Goal: Task Accomplishment & Management: Complete application form

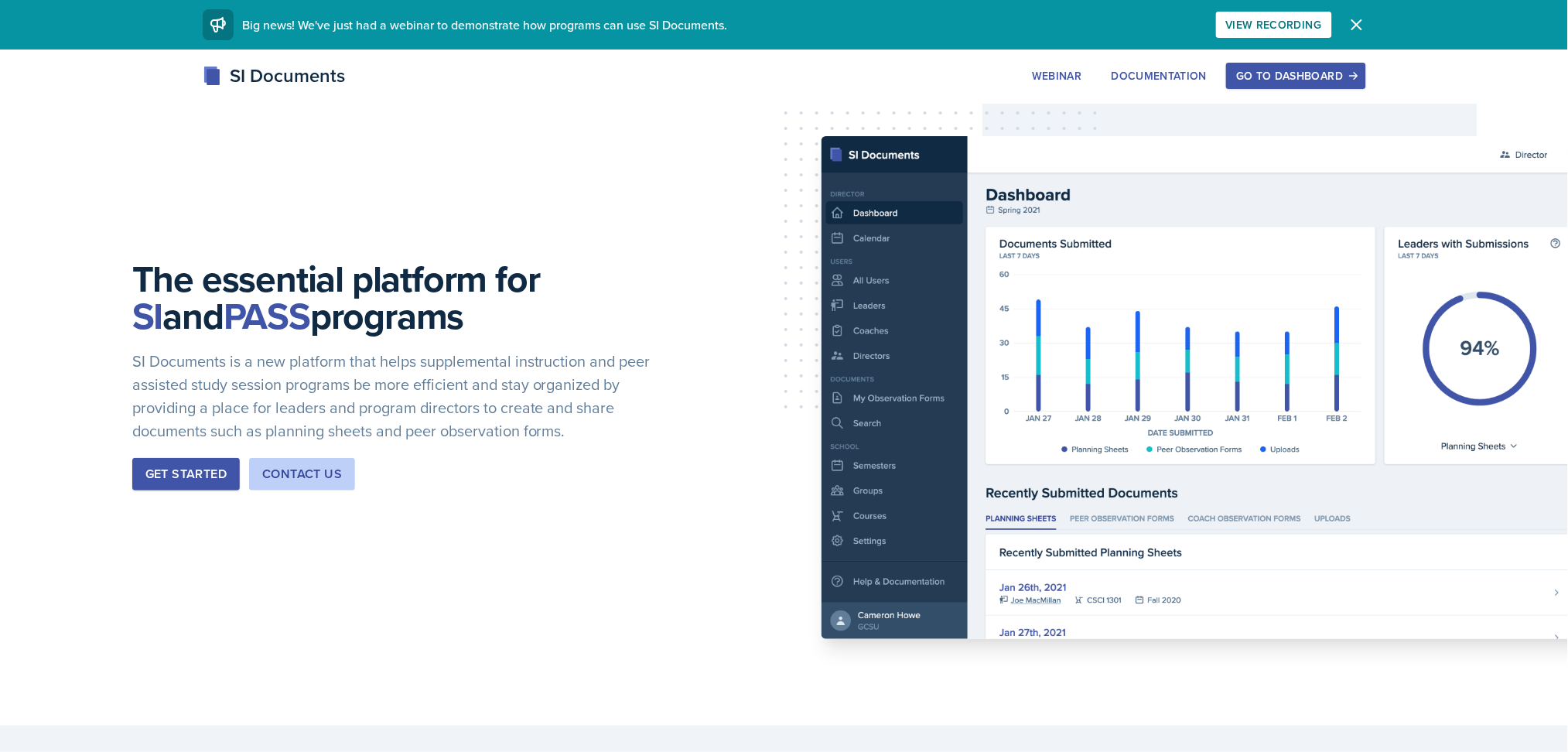
click at [1279, 77] on div "Go to Dashboard" at bounding box center [1295, 75] width 119 height 12
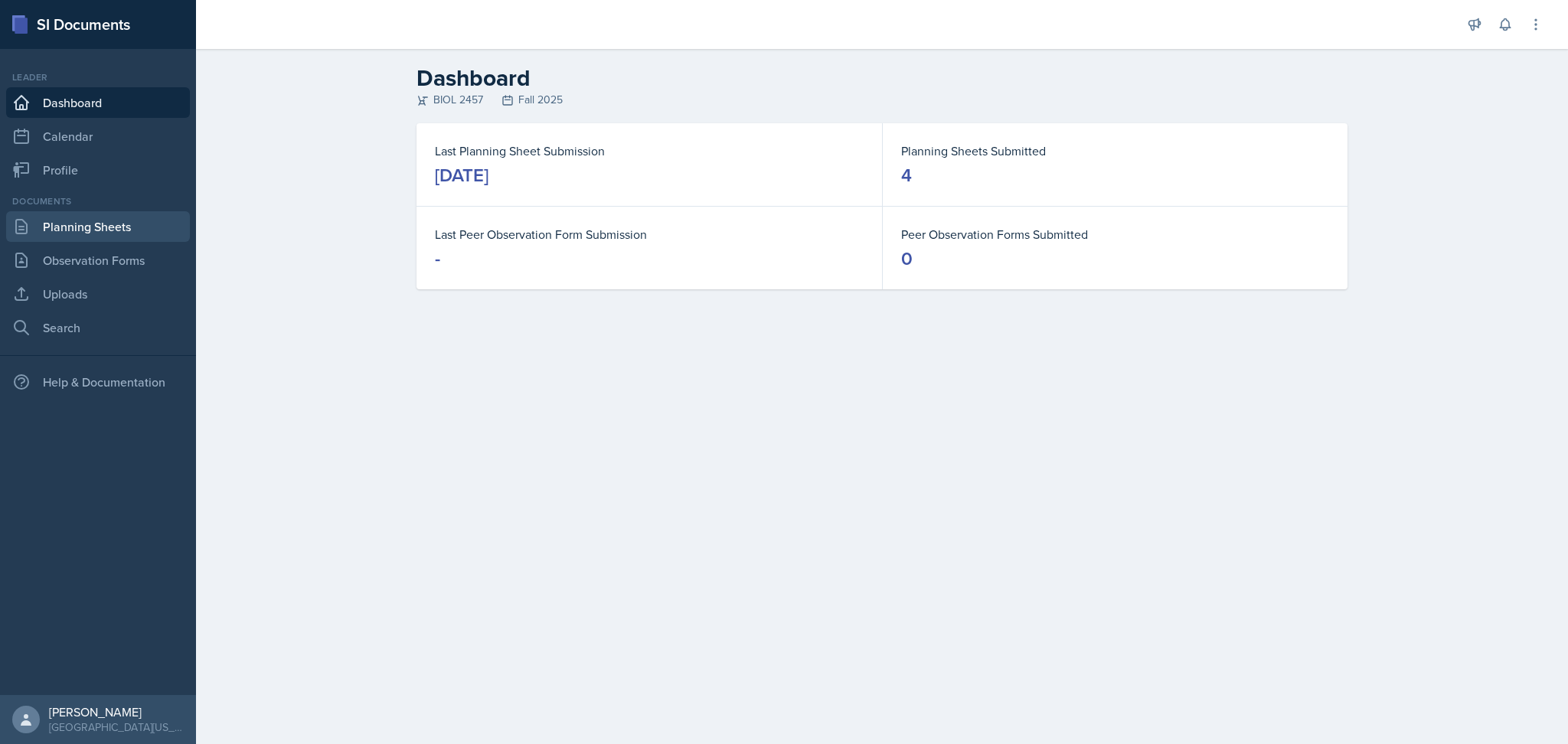
click at [91, 228] on link "Planning Sheets" at bounding box center [98, 226] width 184 height 31
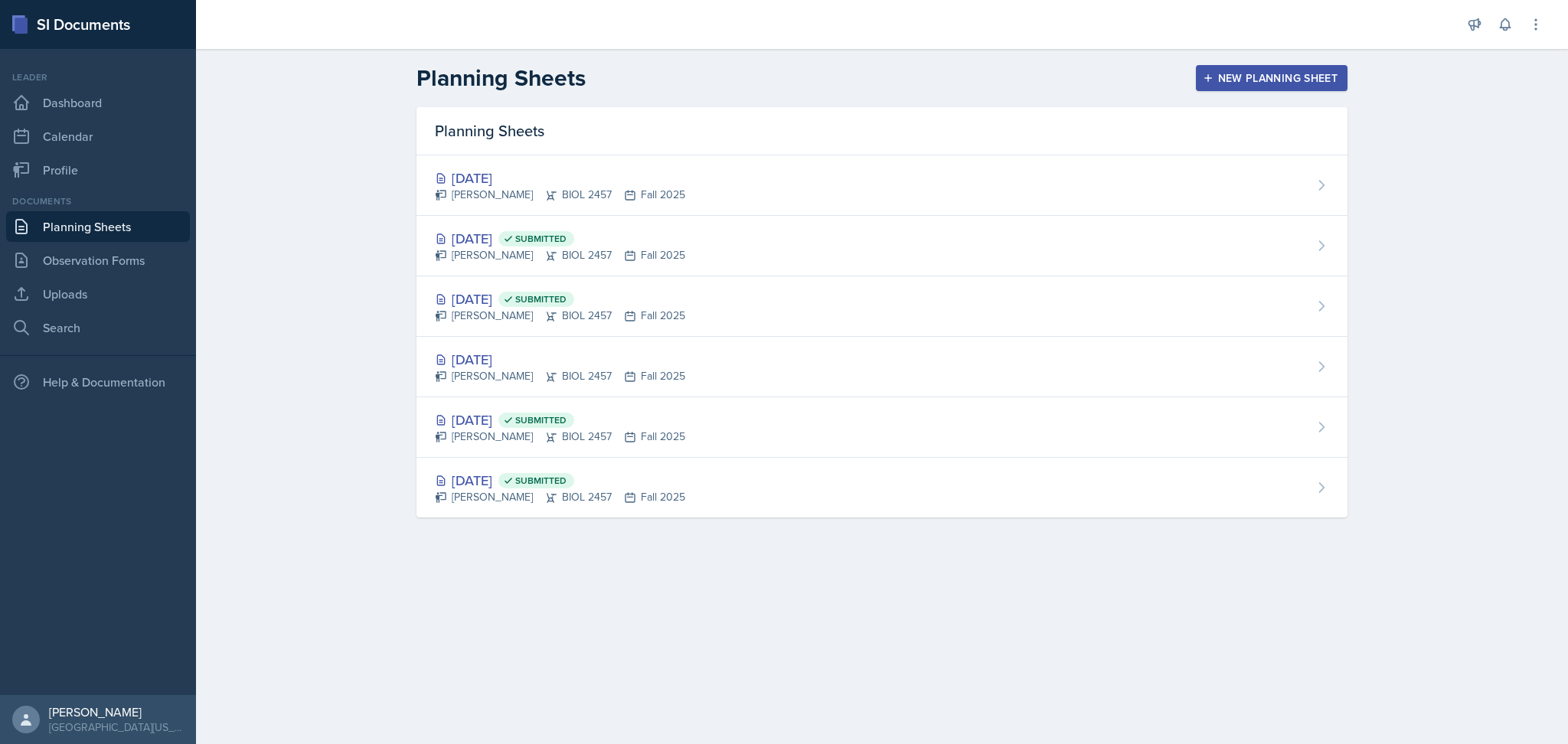
click at [1269, 79] on div "New Planning Sheet" at bounding box center [1272, 78] width 132 height 12
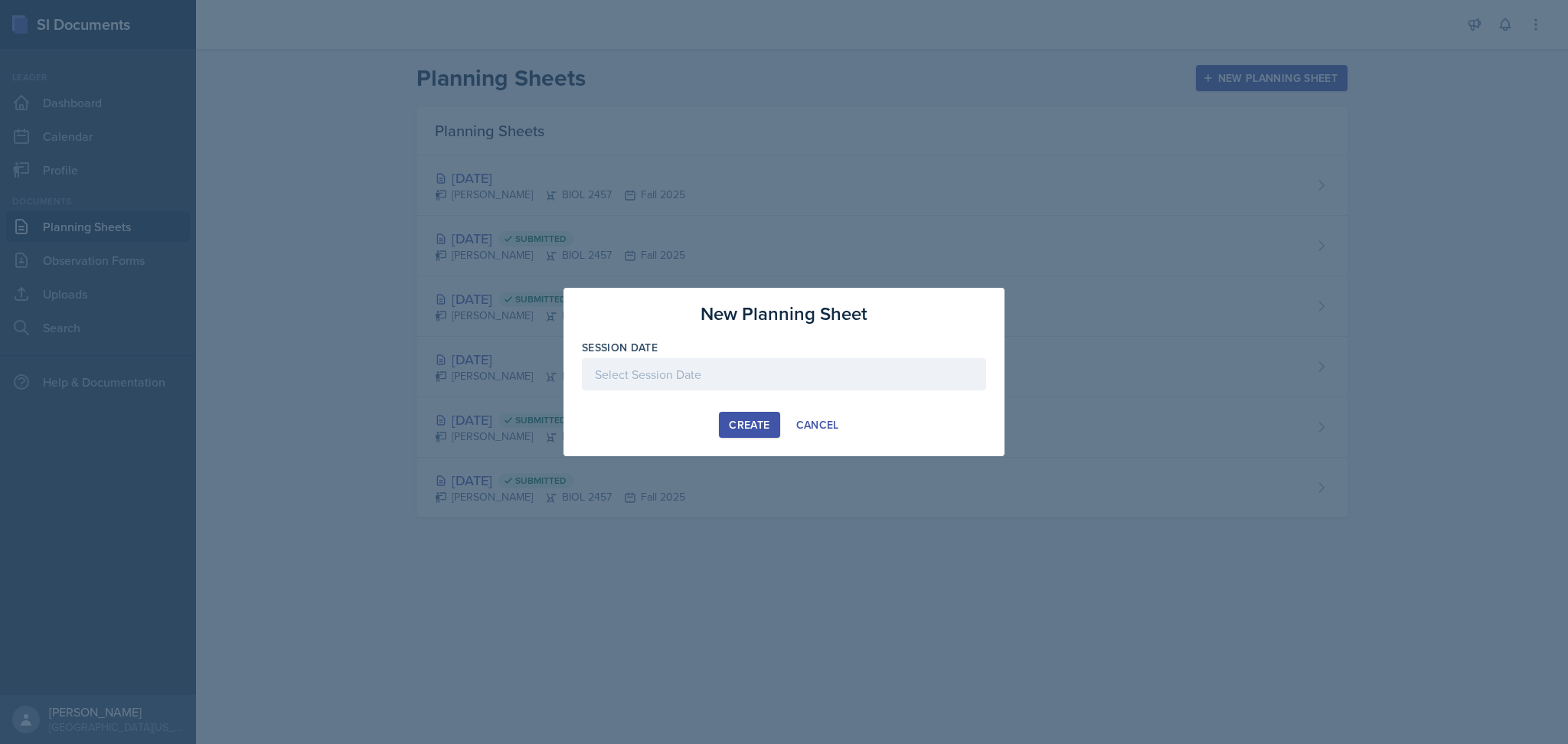
click at [683, 375] on div at bounding box center [783, 374] width 404 height 33
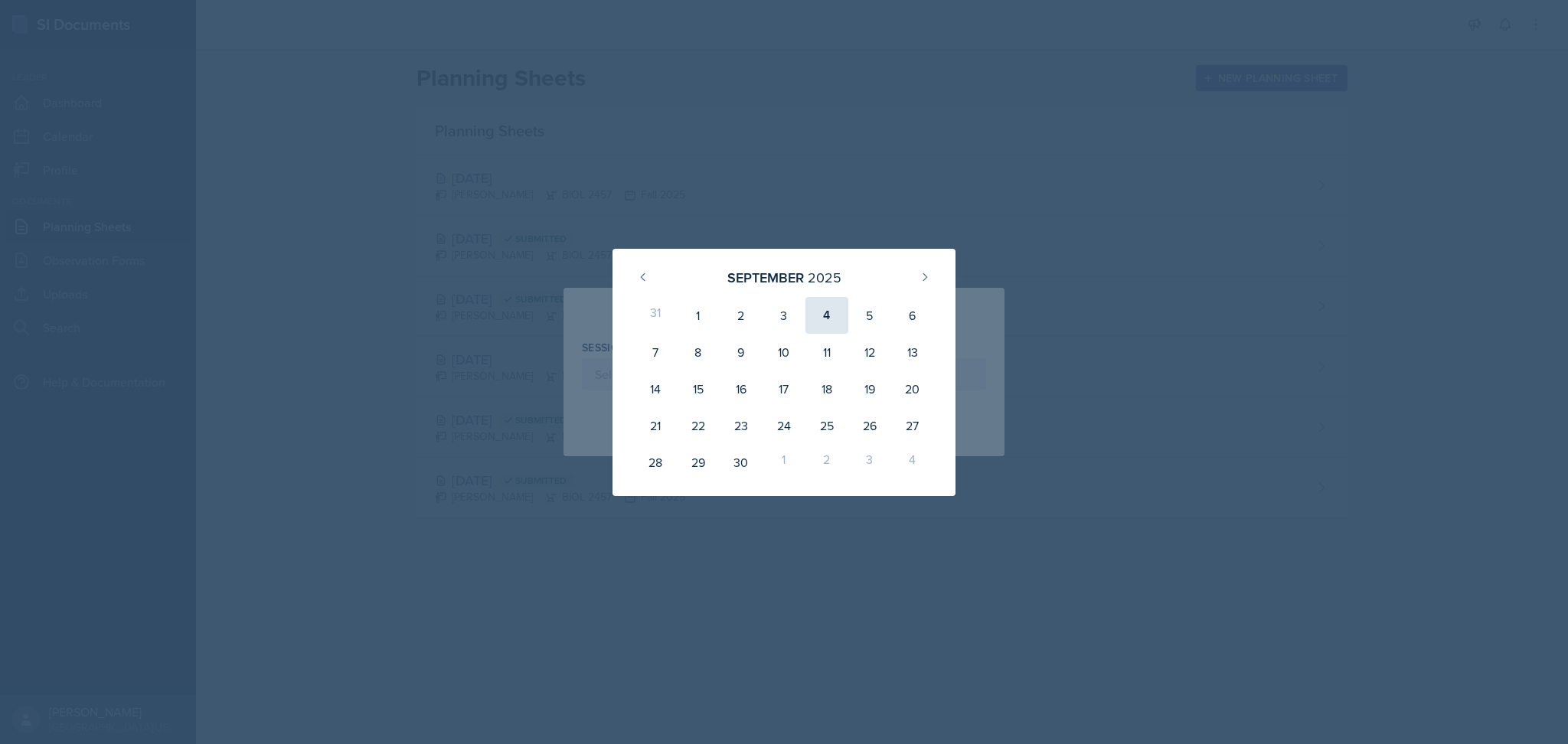
click at [836, 319] on div "4" at bounding box center [827, 315] width 43 height 36
type input "[DATE]"
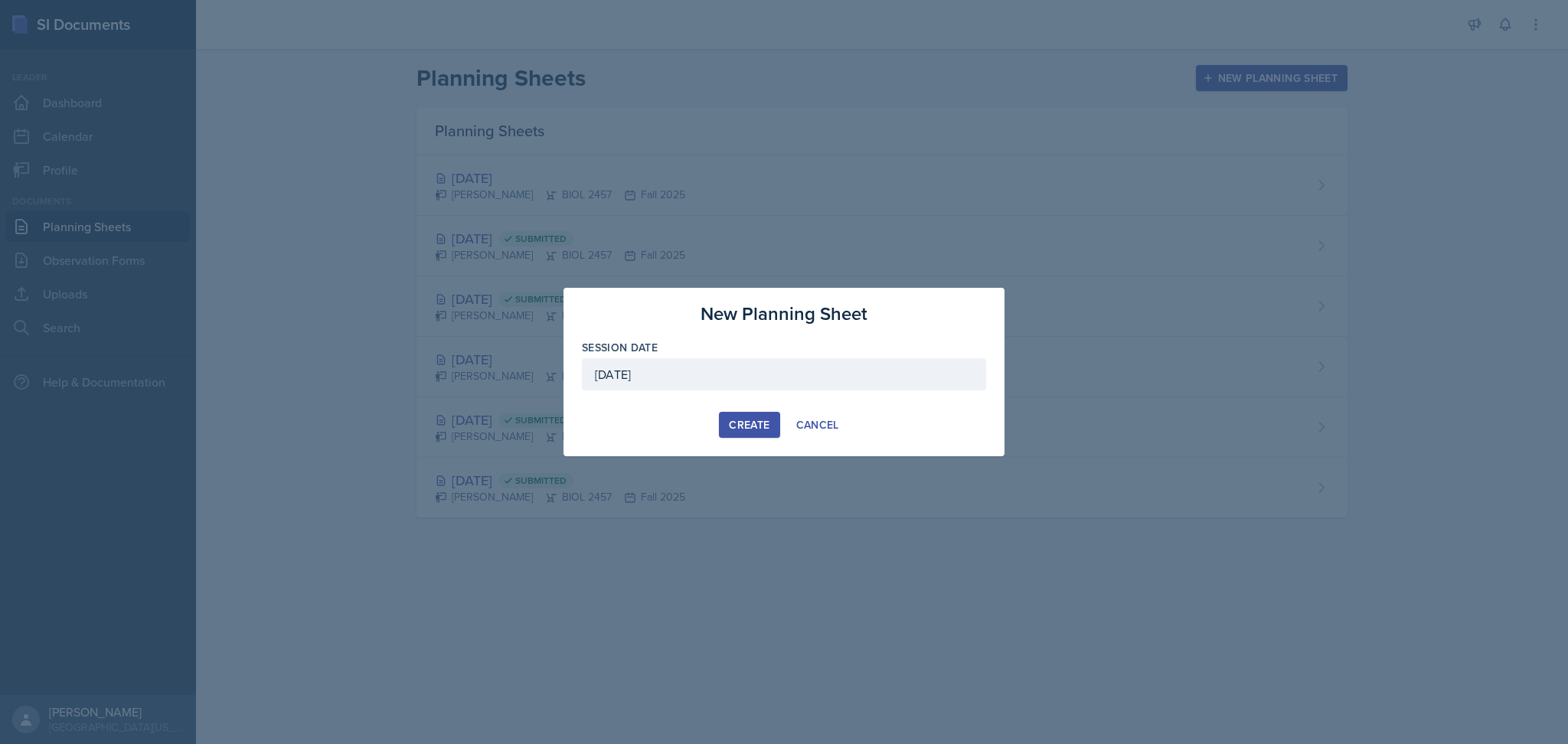
click at [749, 424] on div "Create" at bounding box center [749, 424] width 40 height 12
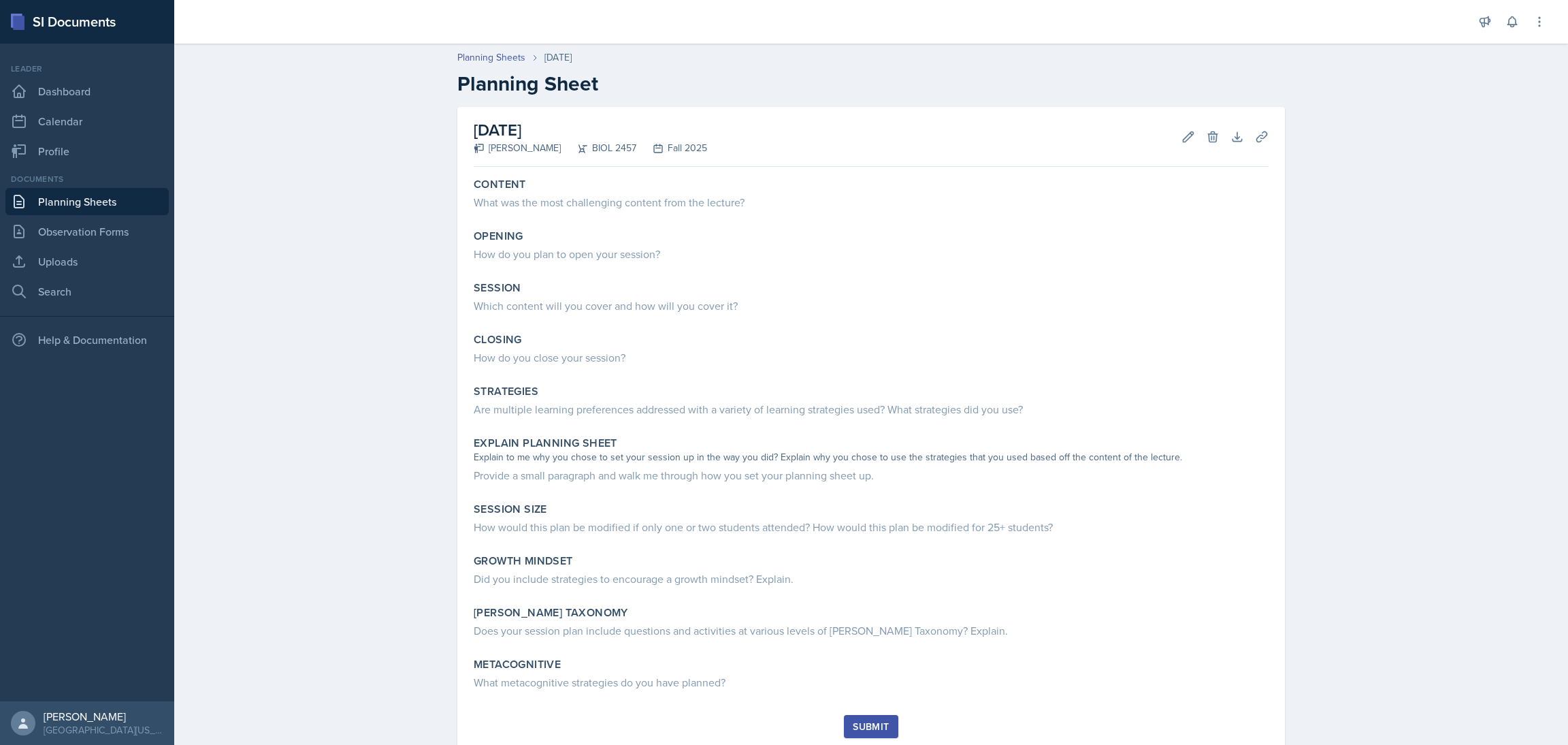
drag, startPoint x: 1389, startPoint y: 3, endPoint x: 1036, endPoint y: 82, distance: 361.7
click at [1036, 82] on h2 "Planning Sheet" at bounding box center [870, 83] width 827 height 25
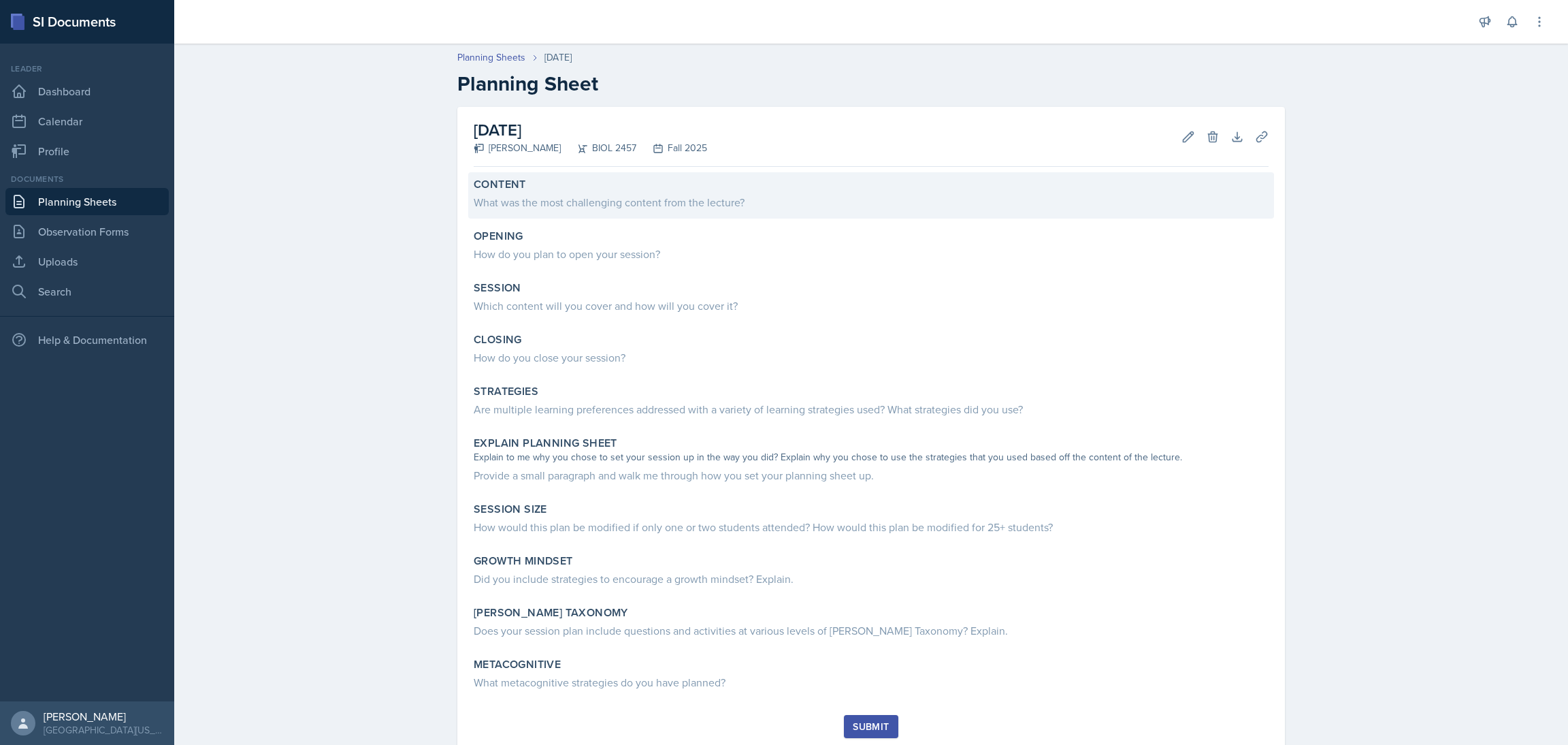
click at [681, 194] on div "What was the most challenging content from the lecture?" at bounding box center [871, 202] width 795 height 16
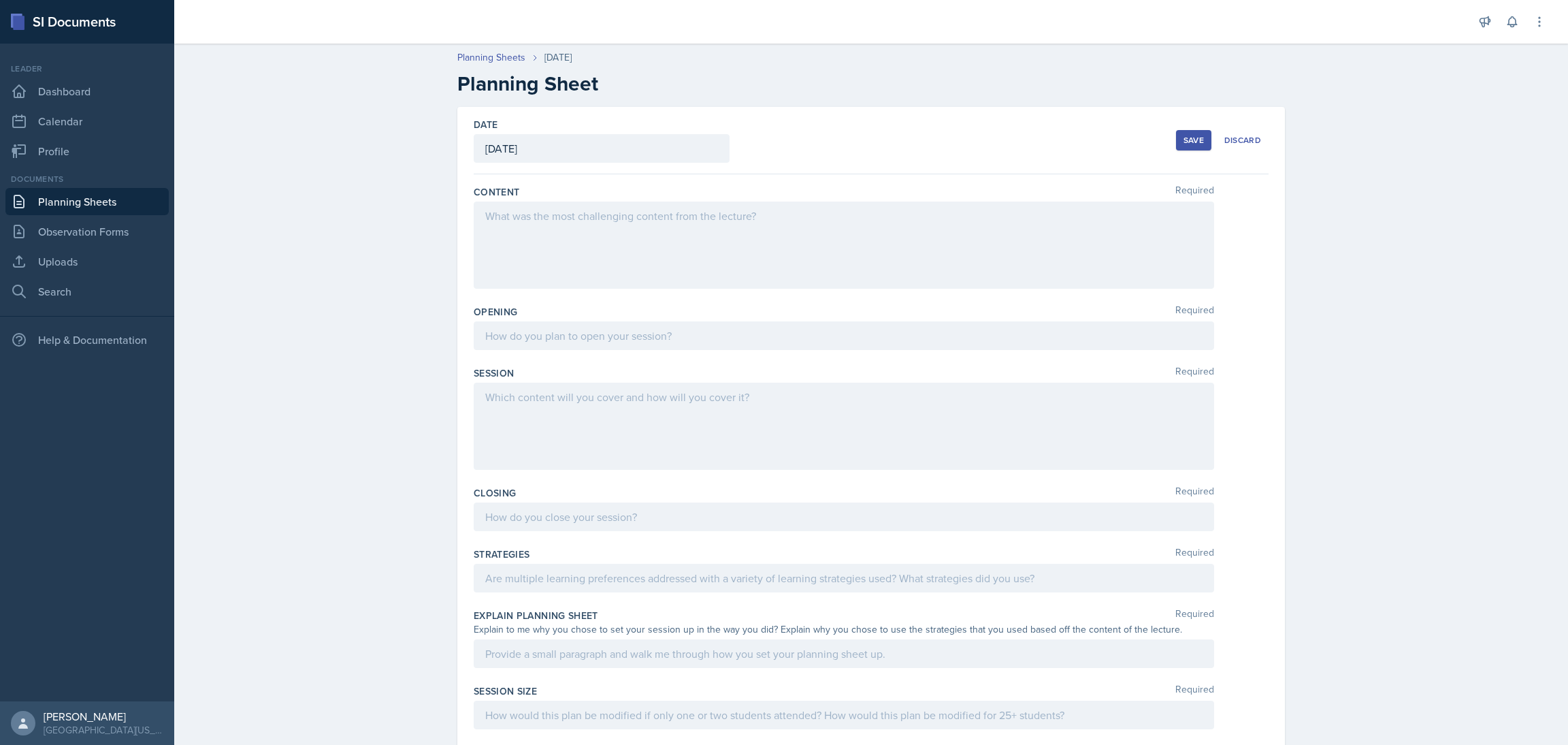
click at [573, 249] on div at bounding box center [844, 246] width 741 height 87
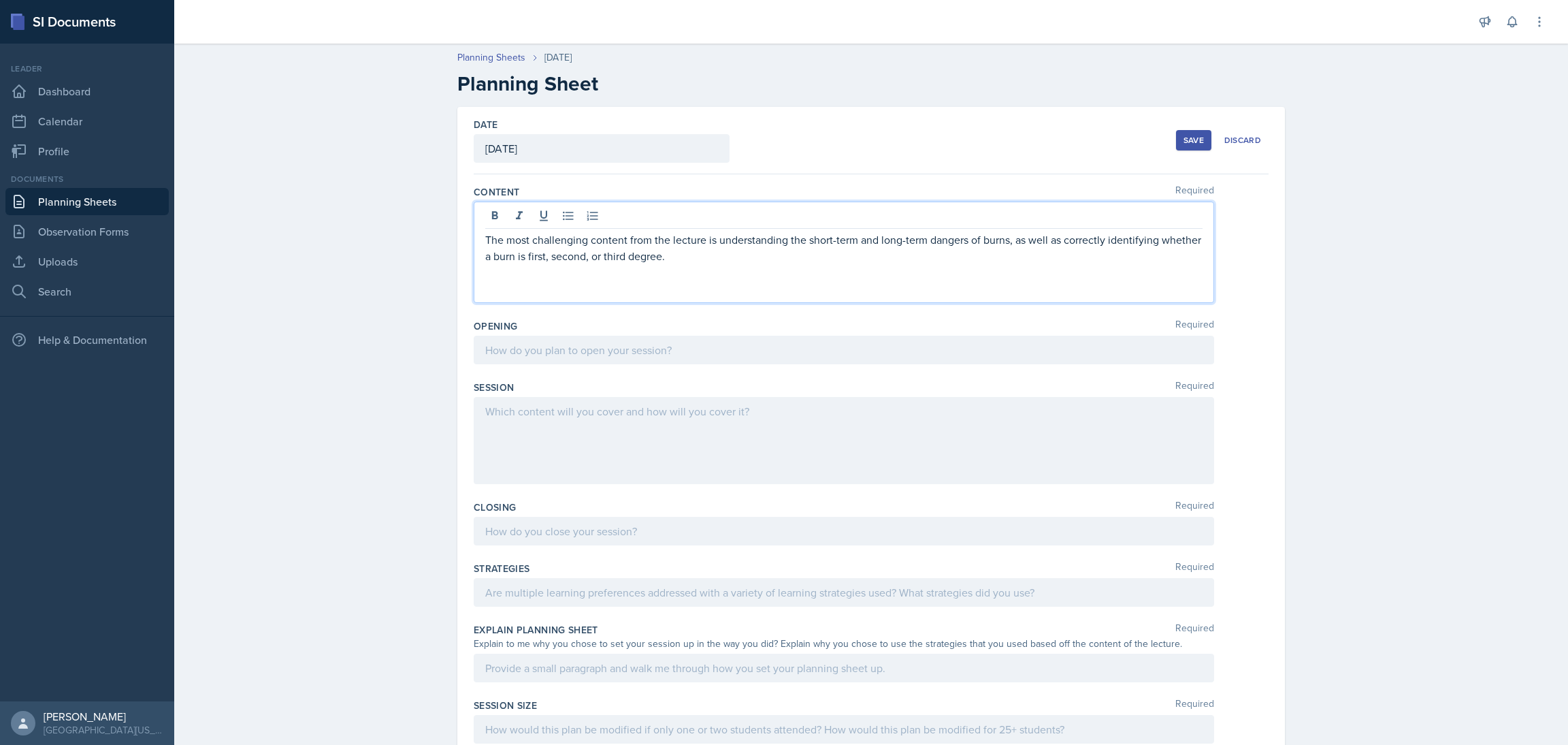
click at [553, 343] on div at bounding box center [844, 350] width 741 height 29
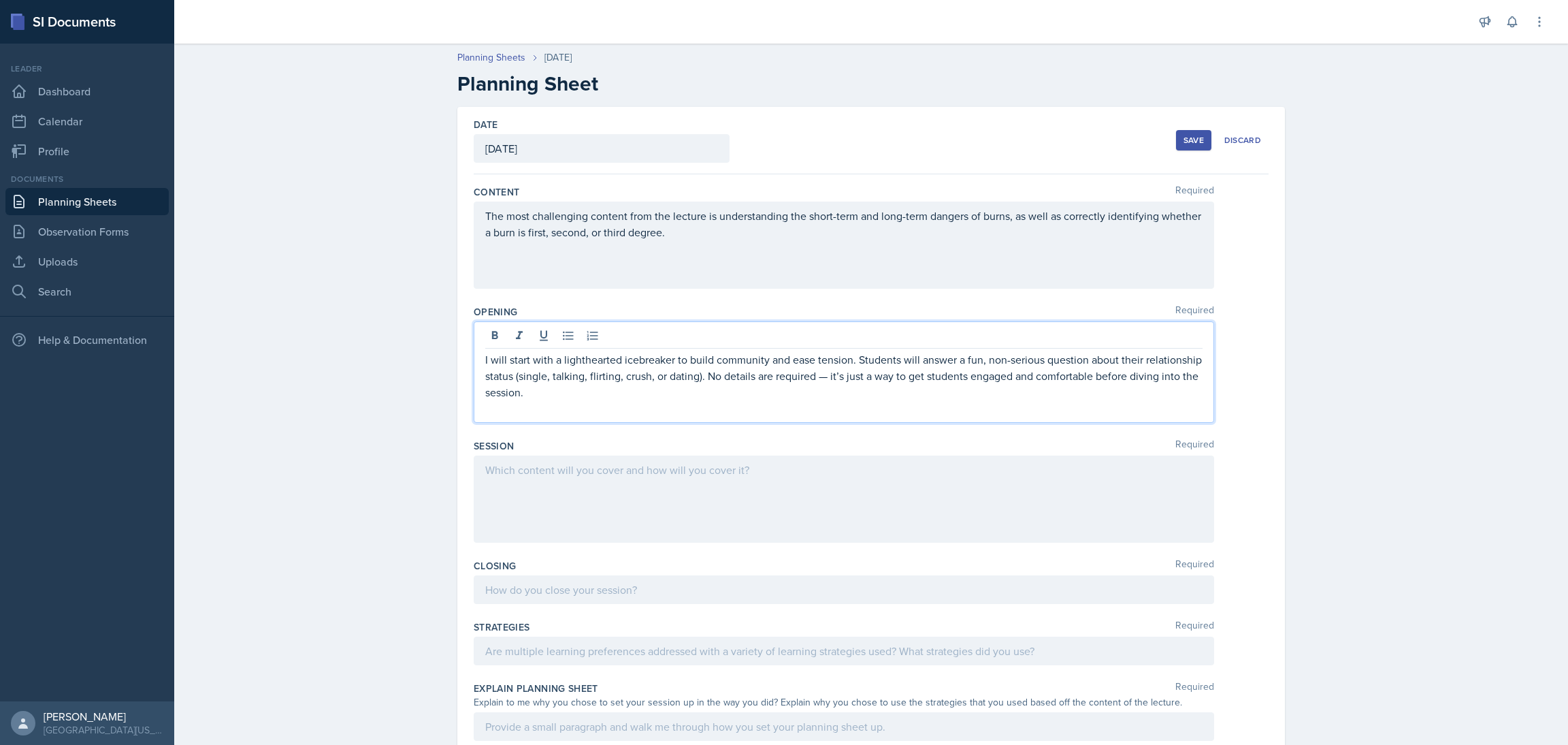
click at [825, 380] on p "I will start with a lighthearted icebreaker to build community and ease tension…" at bounding box center [844, 375] width 717 height 49
click at [492, 465] on div at bounding box center [844, 499] width 741 height 87
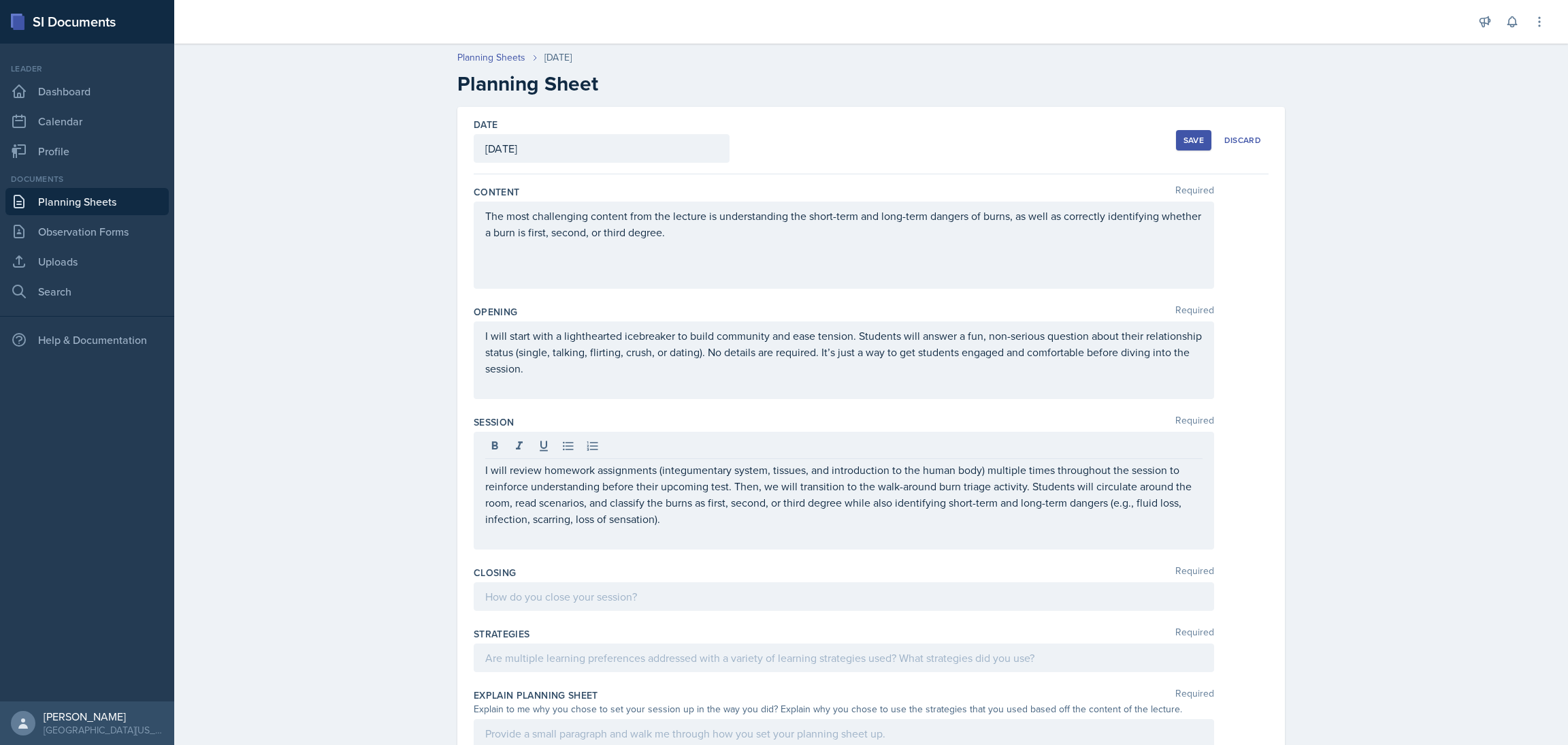
click at [320, 514] on div "Planning Sheets [DATE] Planning Sheet Date [DATE] [DATE] 31 1 2 3 4 5 6 7 8 9 1…" at bounding box center [871, 542] width 1394 height 1010
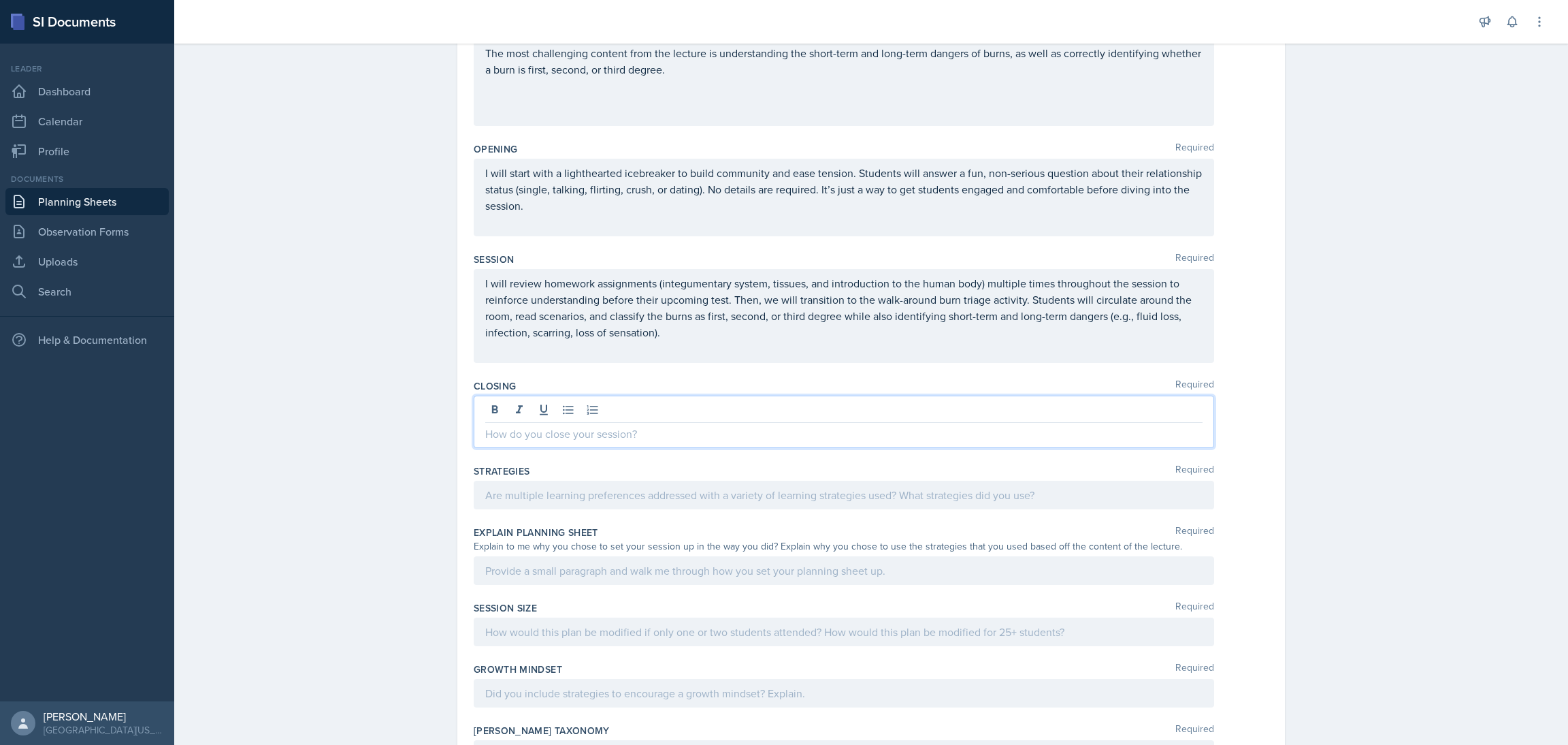
click at [525, 425] on p at bounding box center [844, 433] width 717 height 16
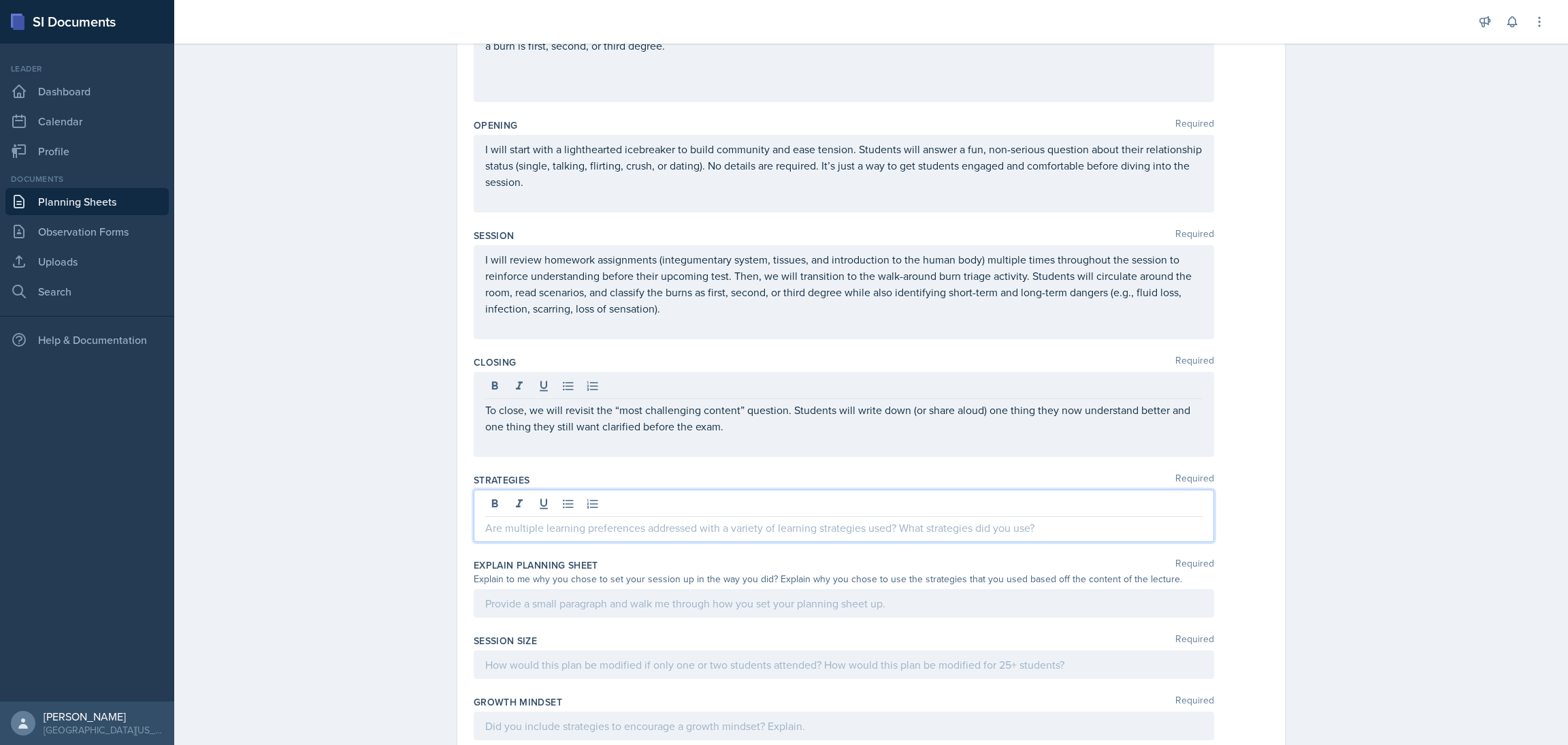
click at [762, 507] on div at bounding box center [844, 516] width 741 height 52
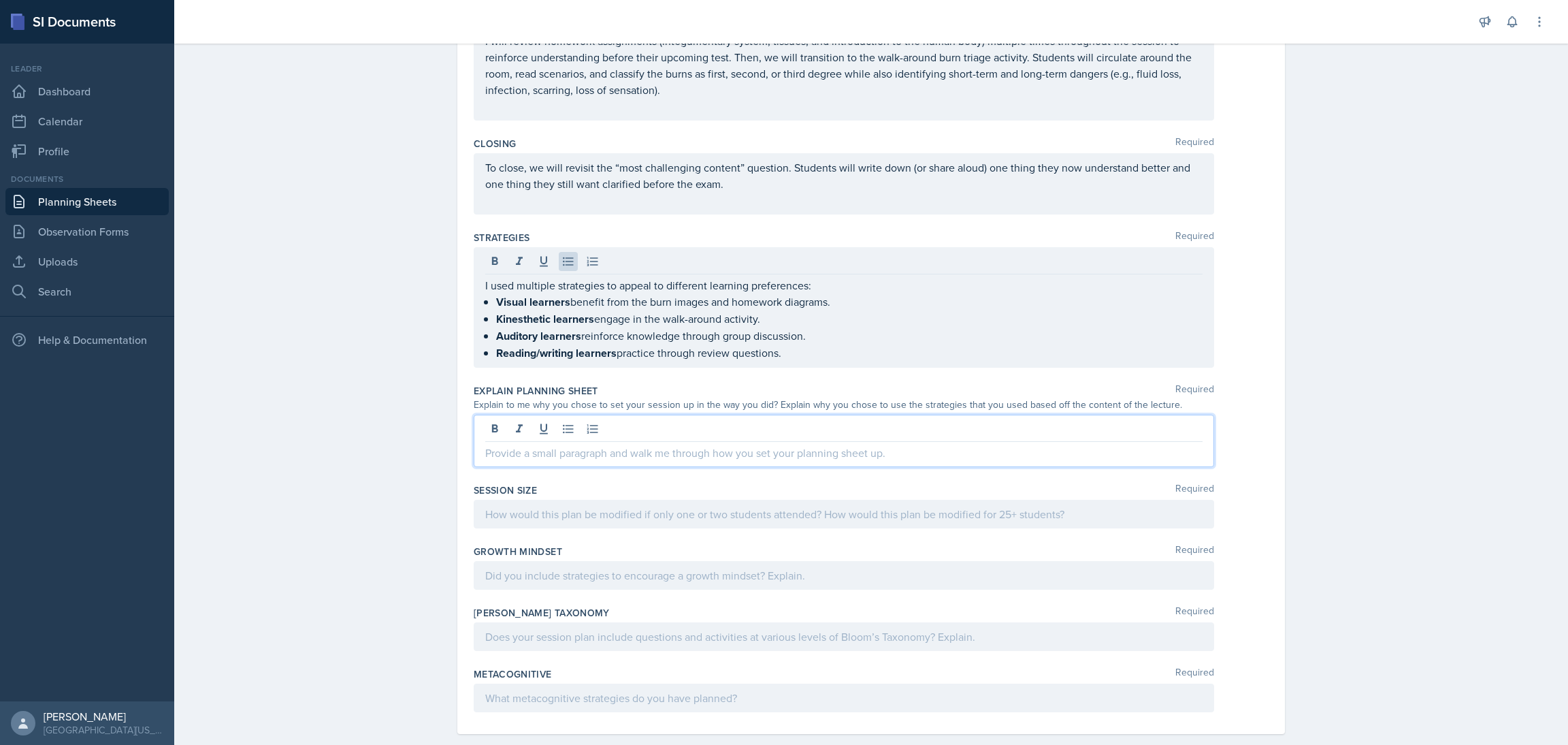
scroll to position [405, 0]
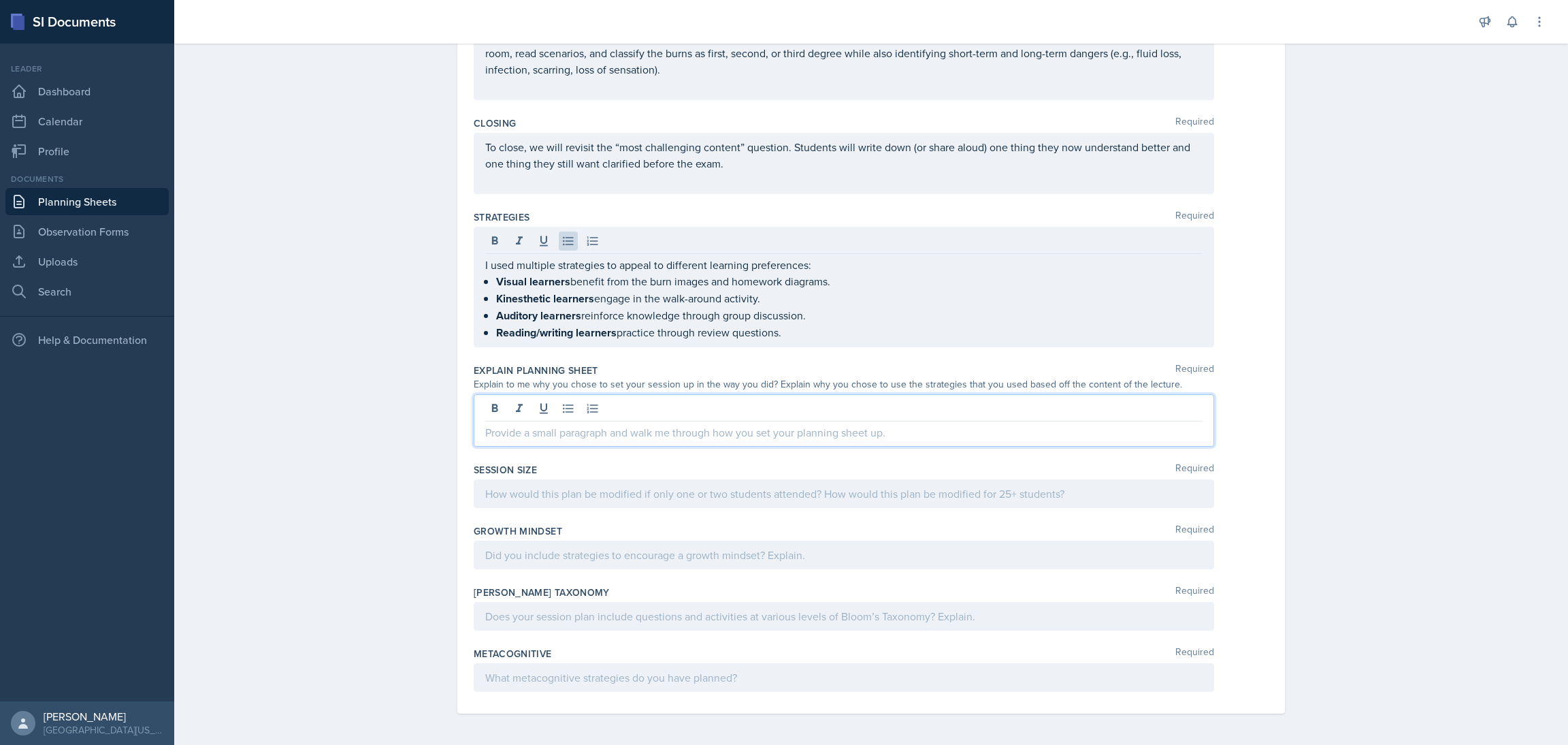
click at [769, 428] on p at bounding box center [844, 432] width 717 height 16
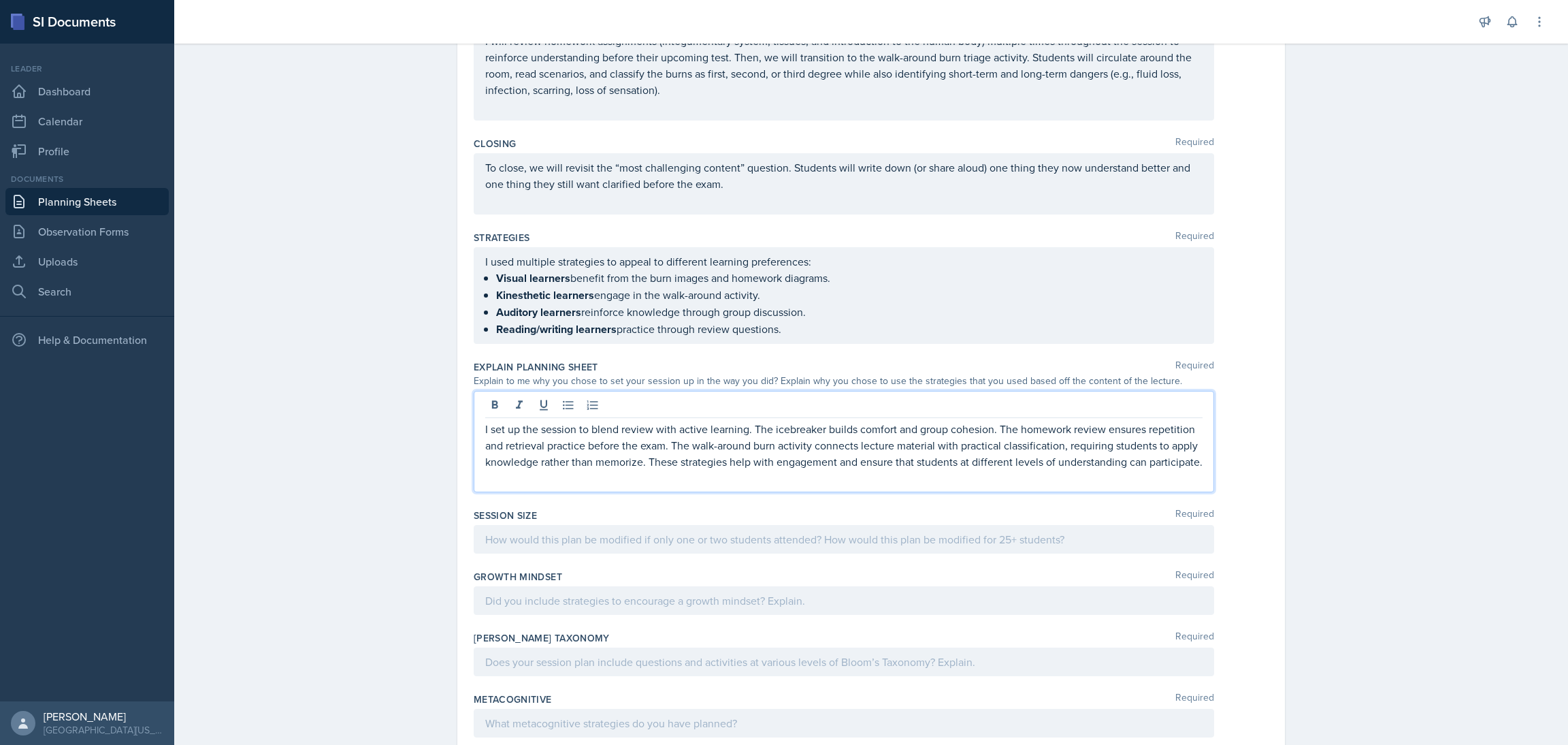
click at [742, 553] on div at bounding box center [844, 539] width 741 height 29
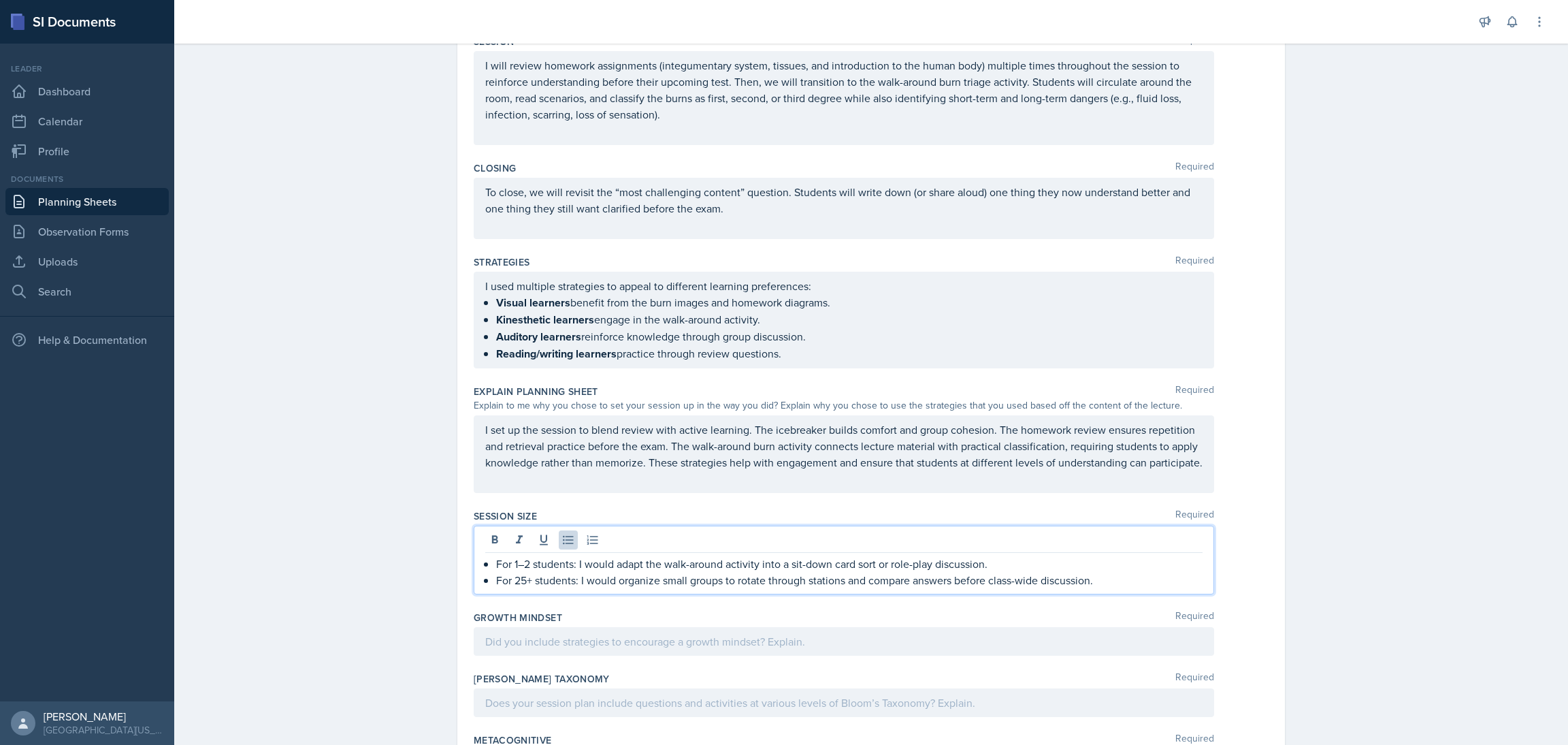
scroll to position [487, 0]
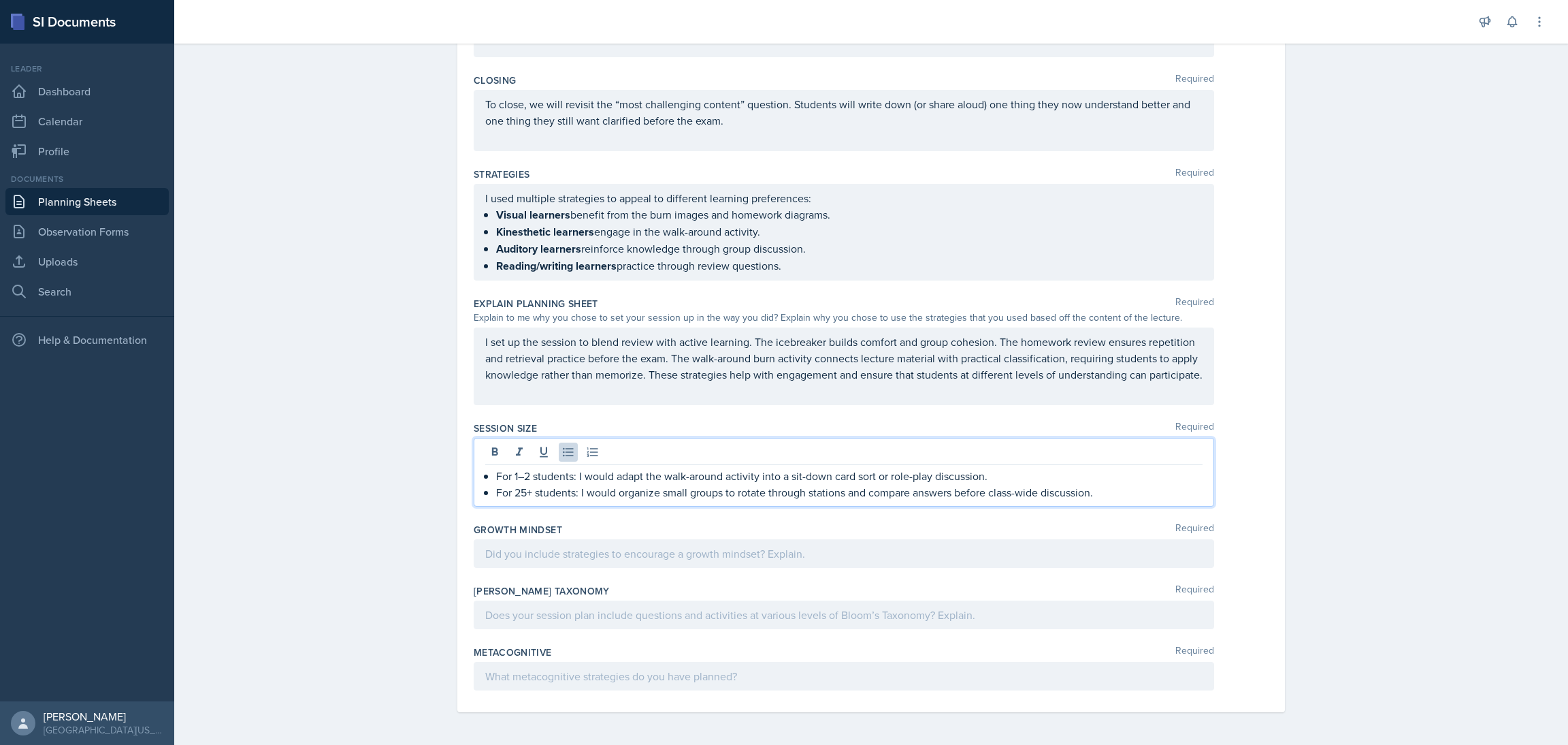
click at [604, 552] on p at bounding box center [844, 553] width 717 height 16
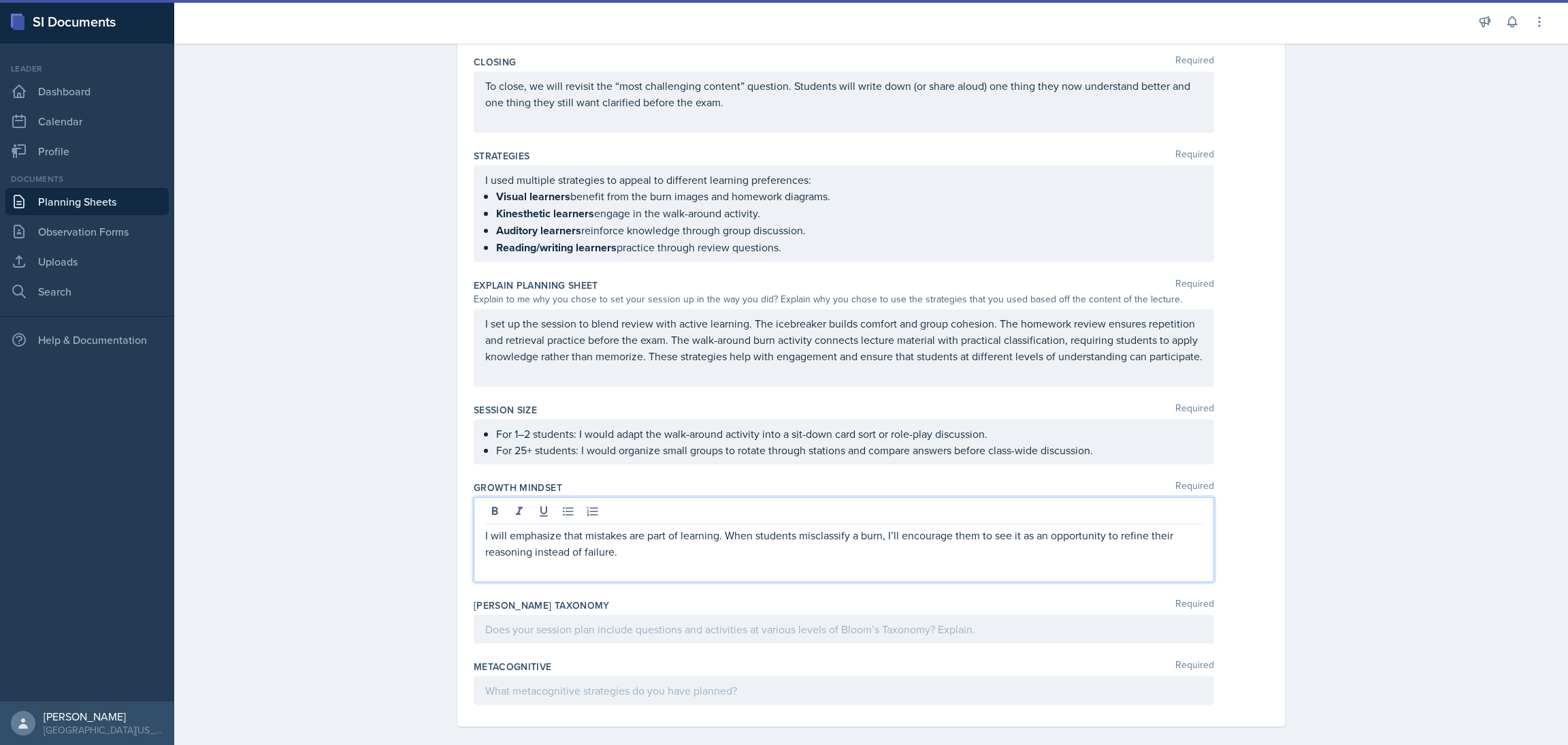
scroll to position [519, 0]
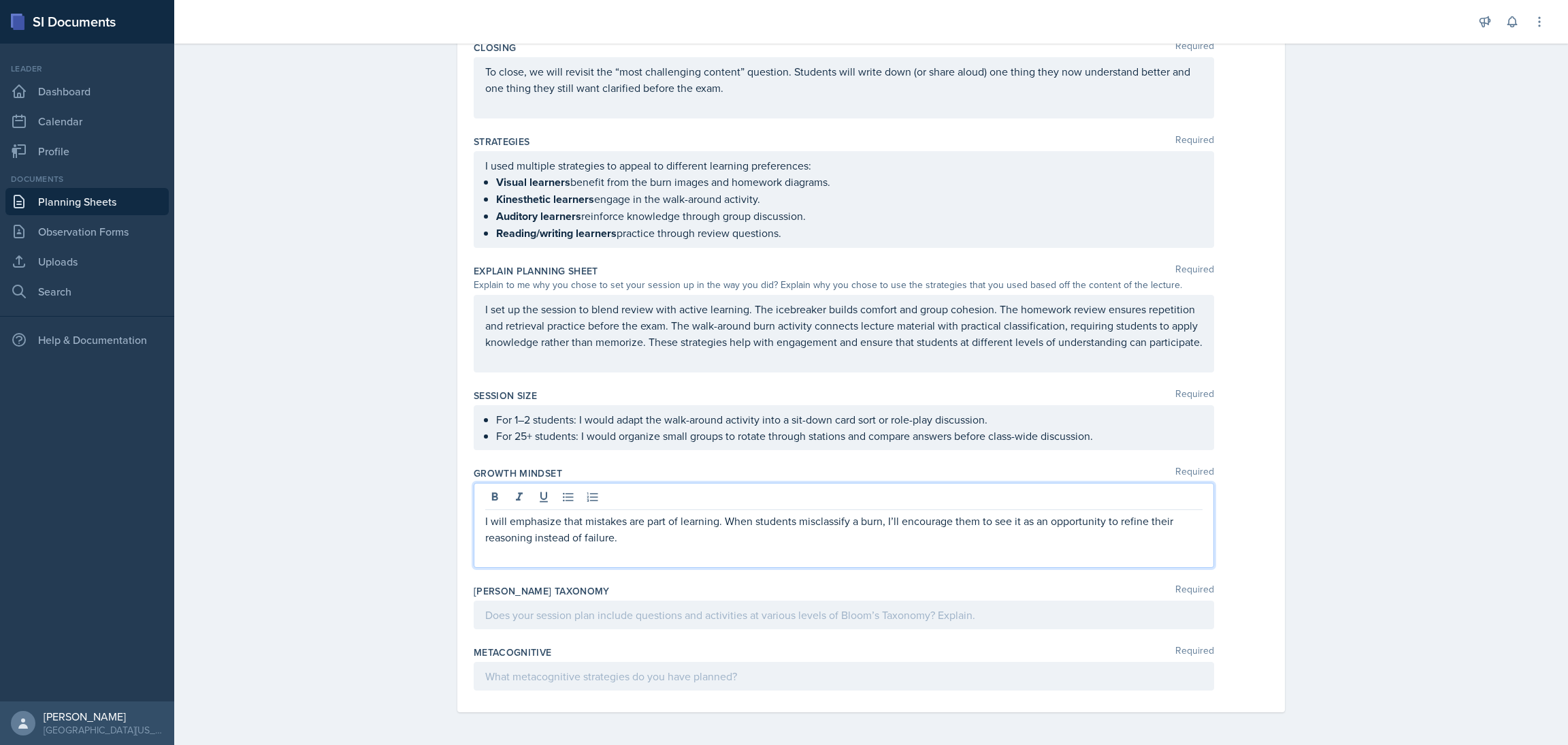
click at [724, 619] on div at bounding box center [844, 614] width 741 height 29
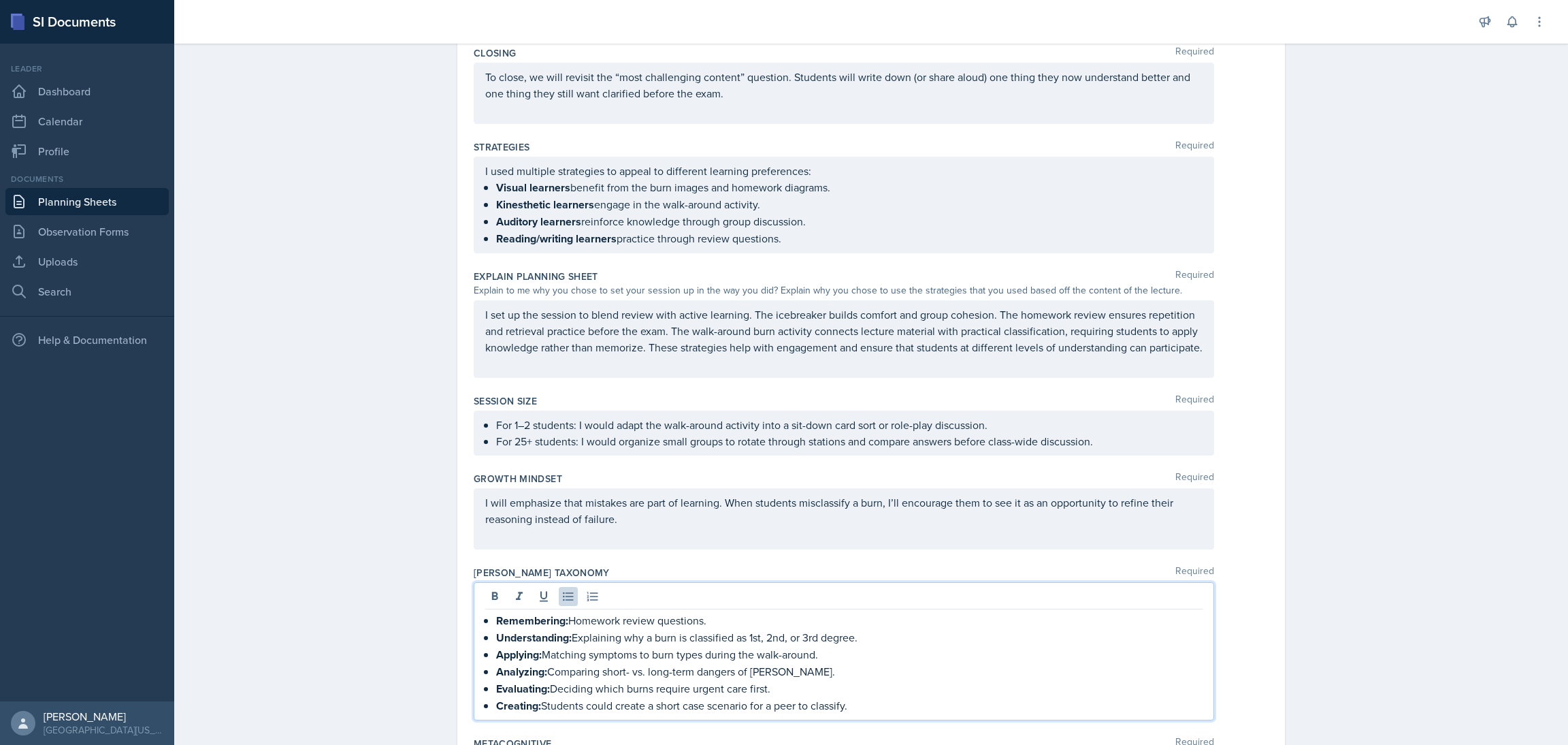
scroll to position [606, 0]
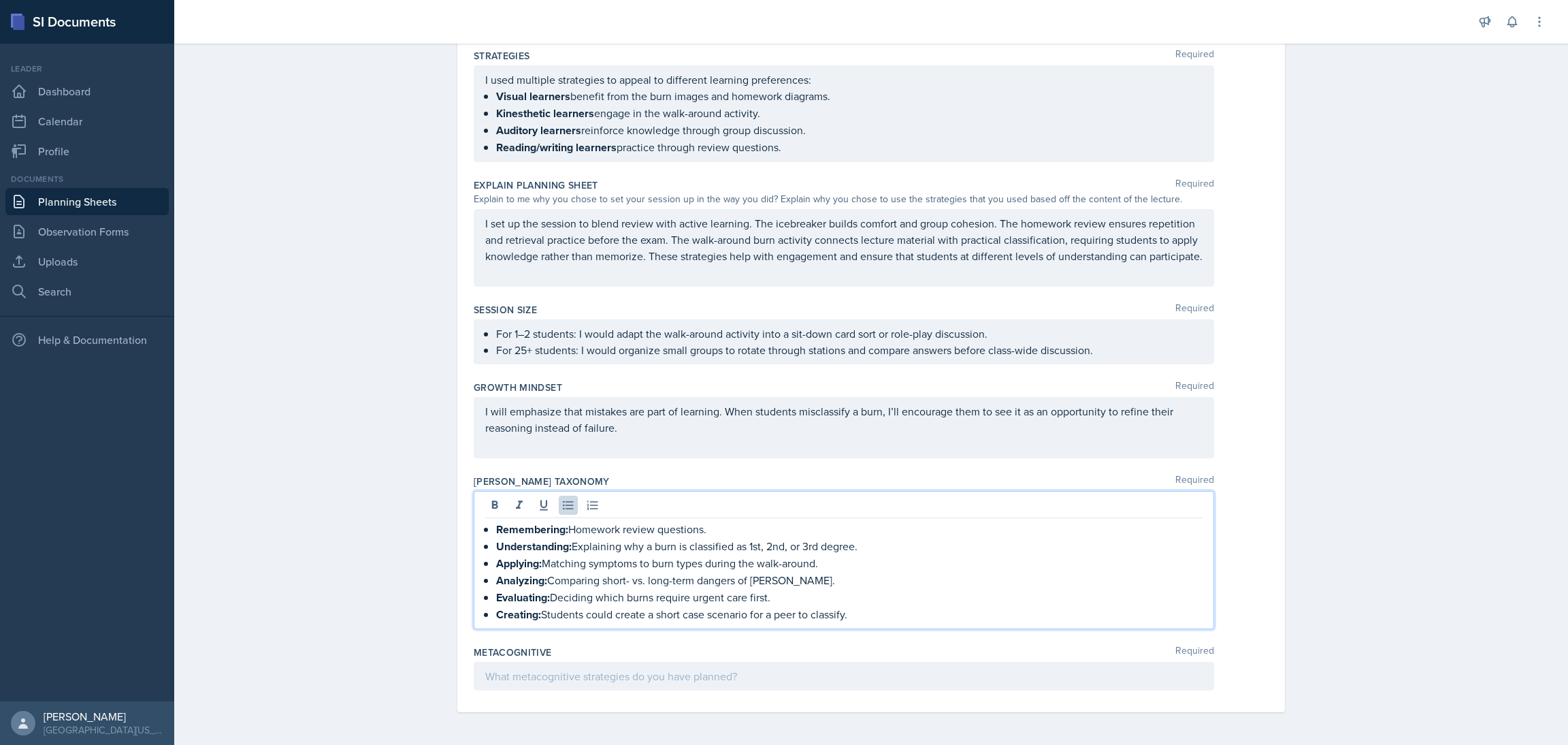
click at [715, 661] on p at bounding box center [844, 676] width 717 height 16
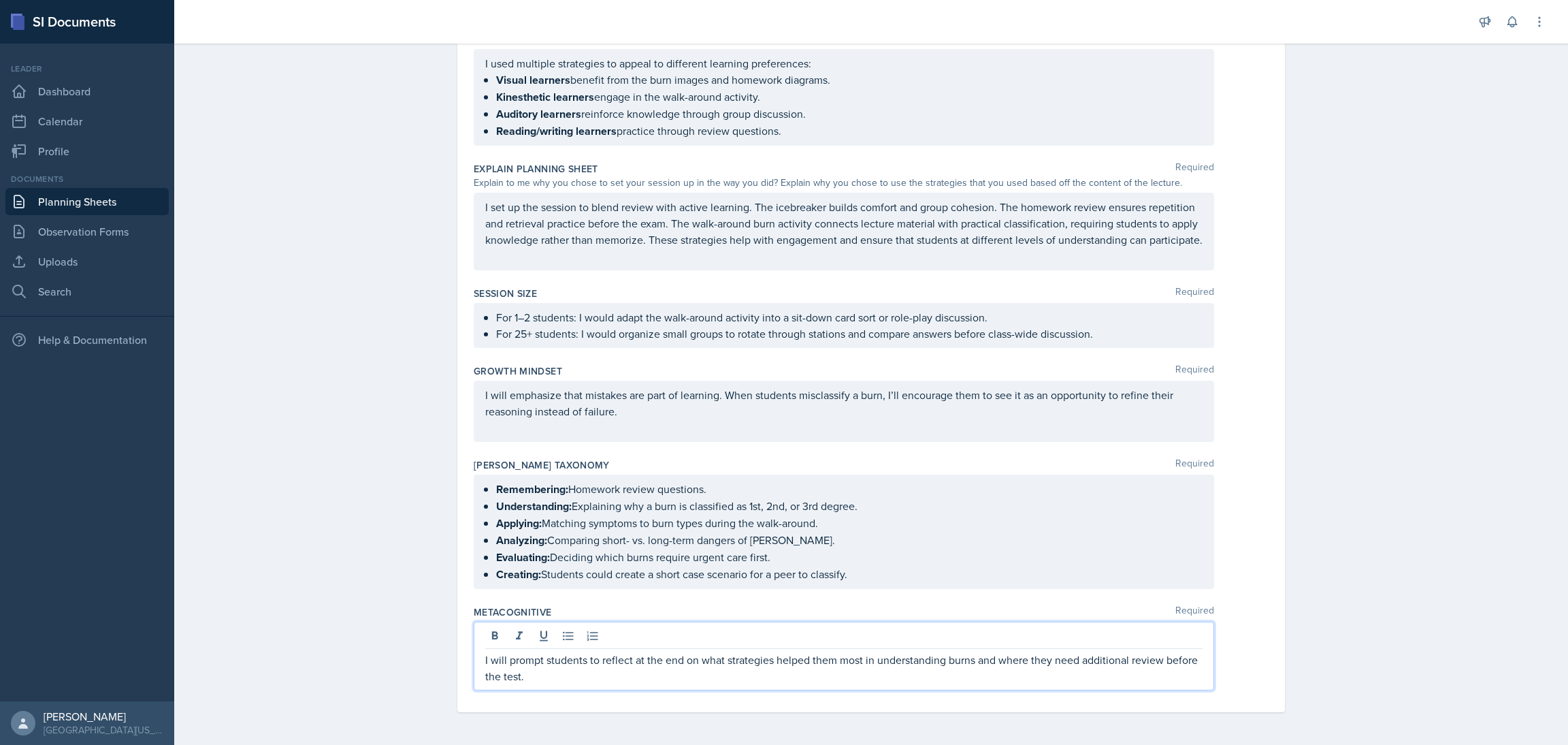
scroll to position [622, 0]
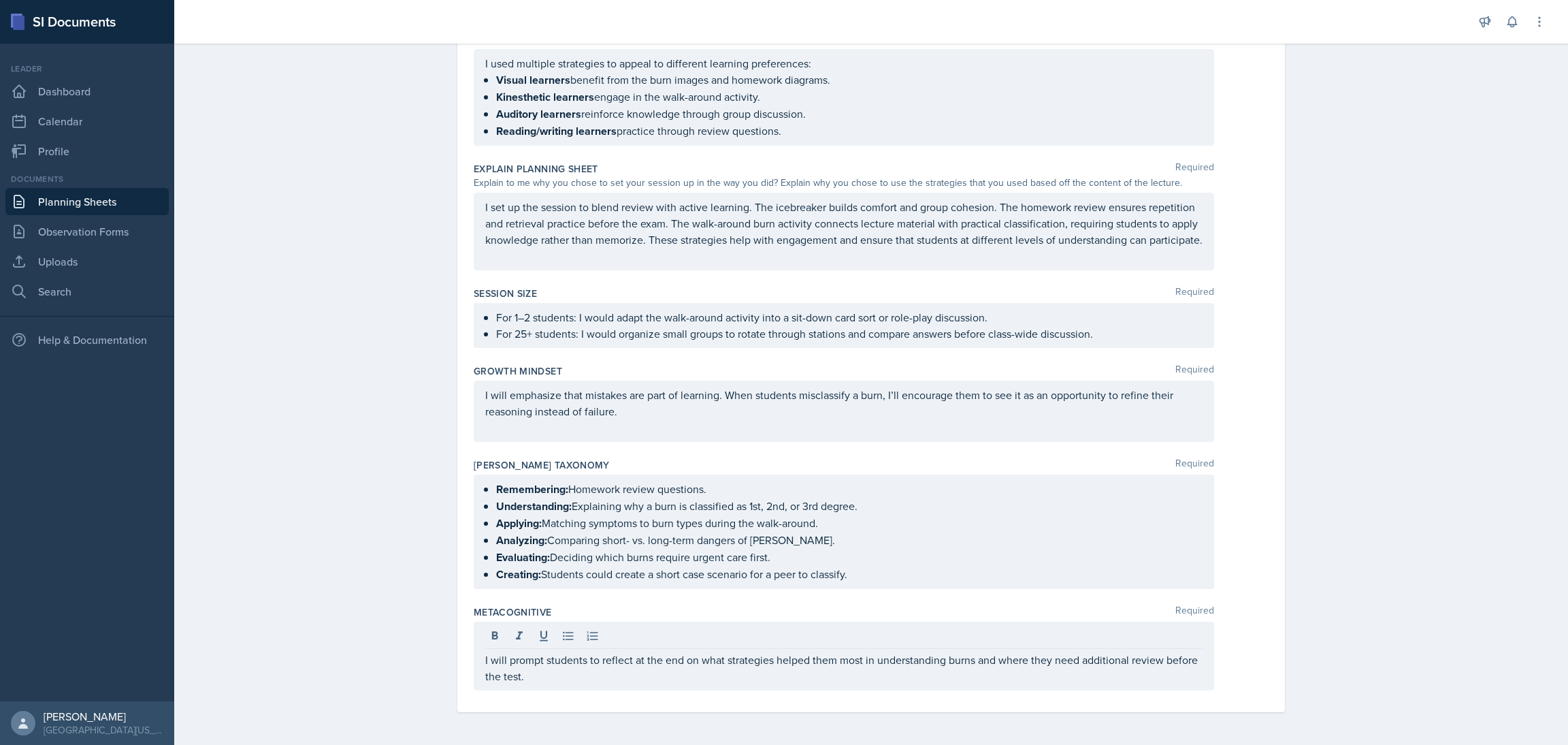
click at [1358, 476] on div "Planning Sheets [DATE] Planning Sheet Date [DATE] [DATE] 31 1 2 3 4 5 6 7 8 9 1…" at bounding box center [871, 89] width 1394 height 1311
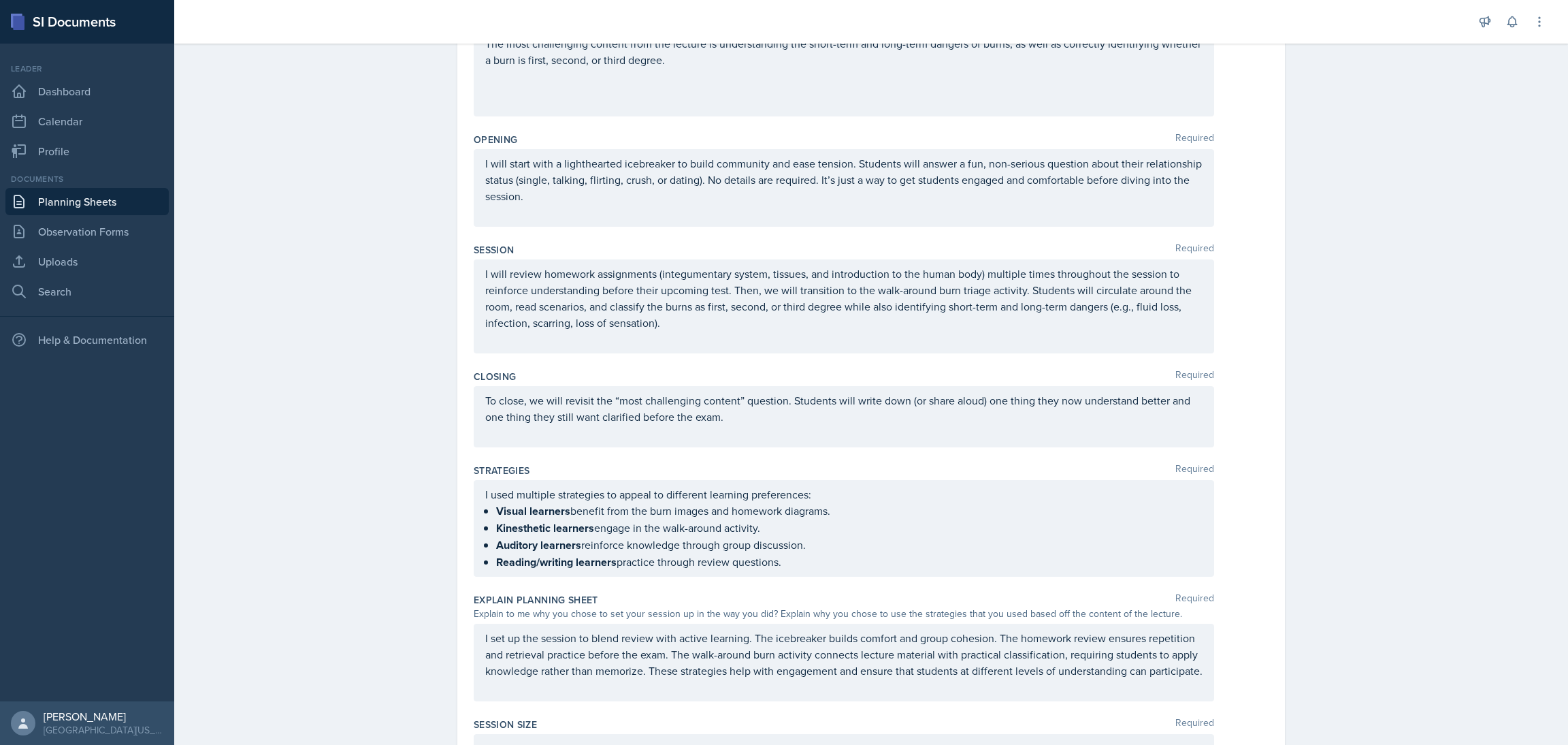
scroll to position [0, 0]
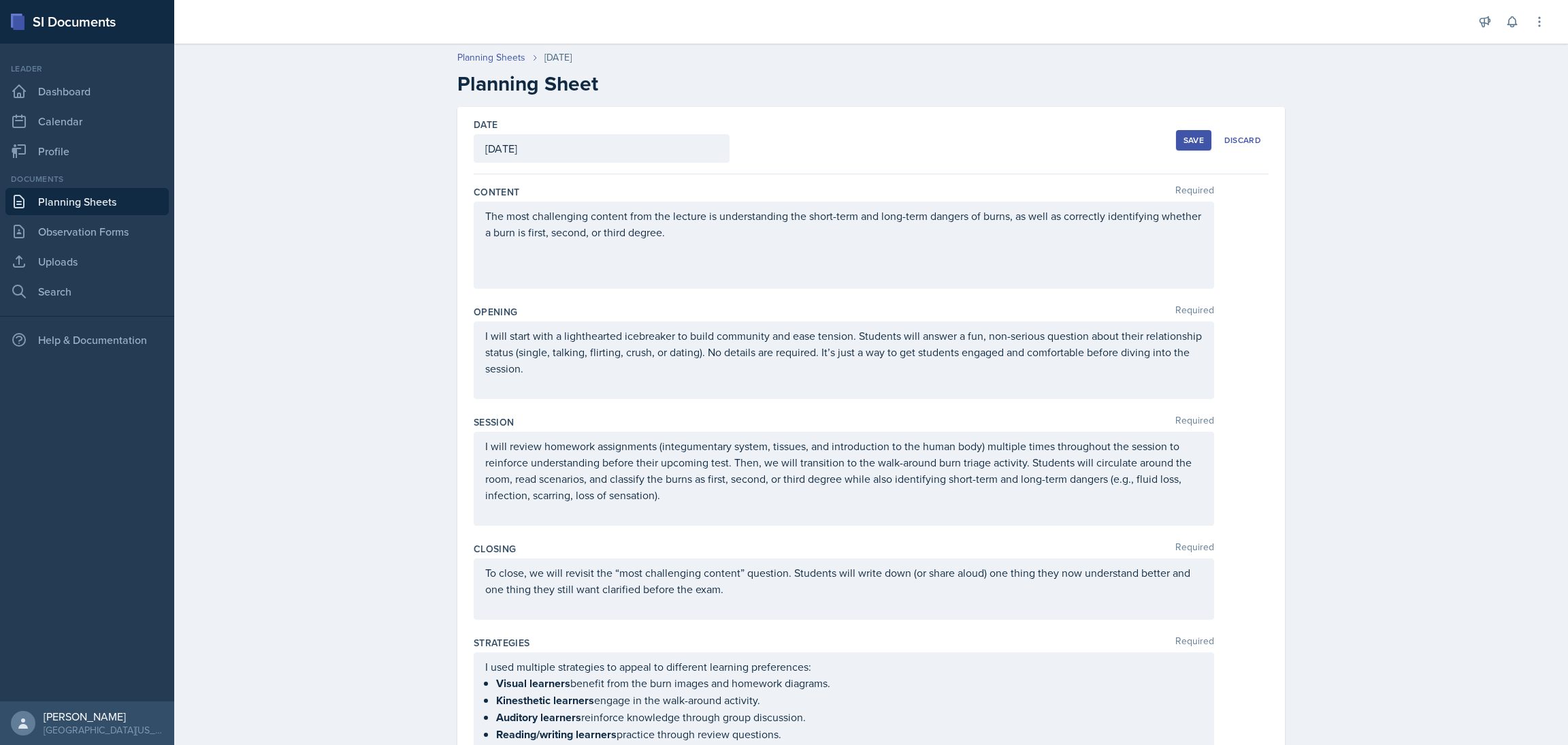
click at [1174, 121] on div "Date [DATE] [DATE] 31 1 2 3 4 5 6 7 8 9 10 11 12 13 14 15 16 17 18 19 20 21 22 …" at bounding box center [871, 140] width 795 height 68
click at [1177, 130] on button "Save" at bounding box center [1193, 140] width 35 height 20
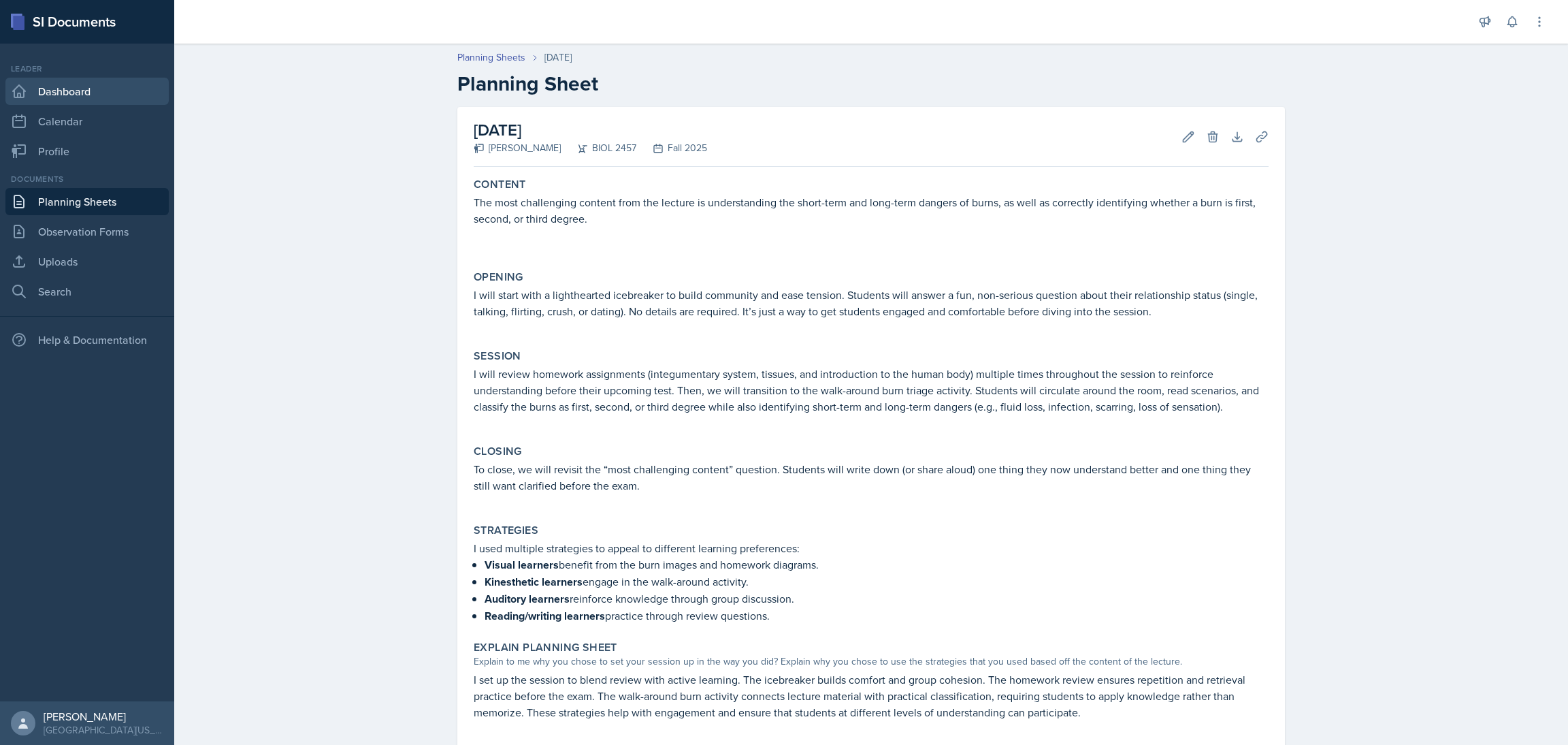
click at [100, 87] on link "Dashboard" at bounding box center [87, 91] width 164 height 28
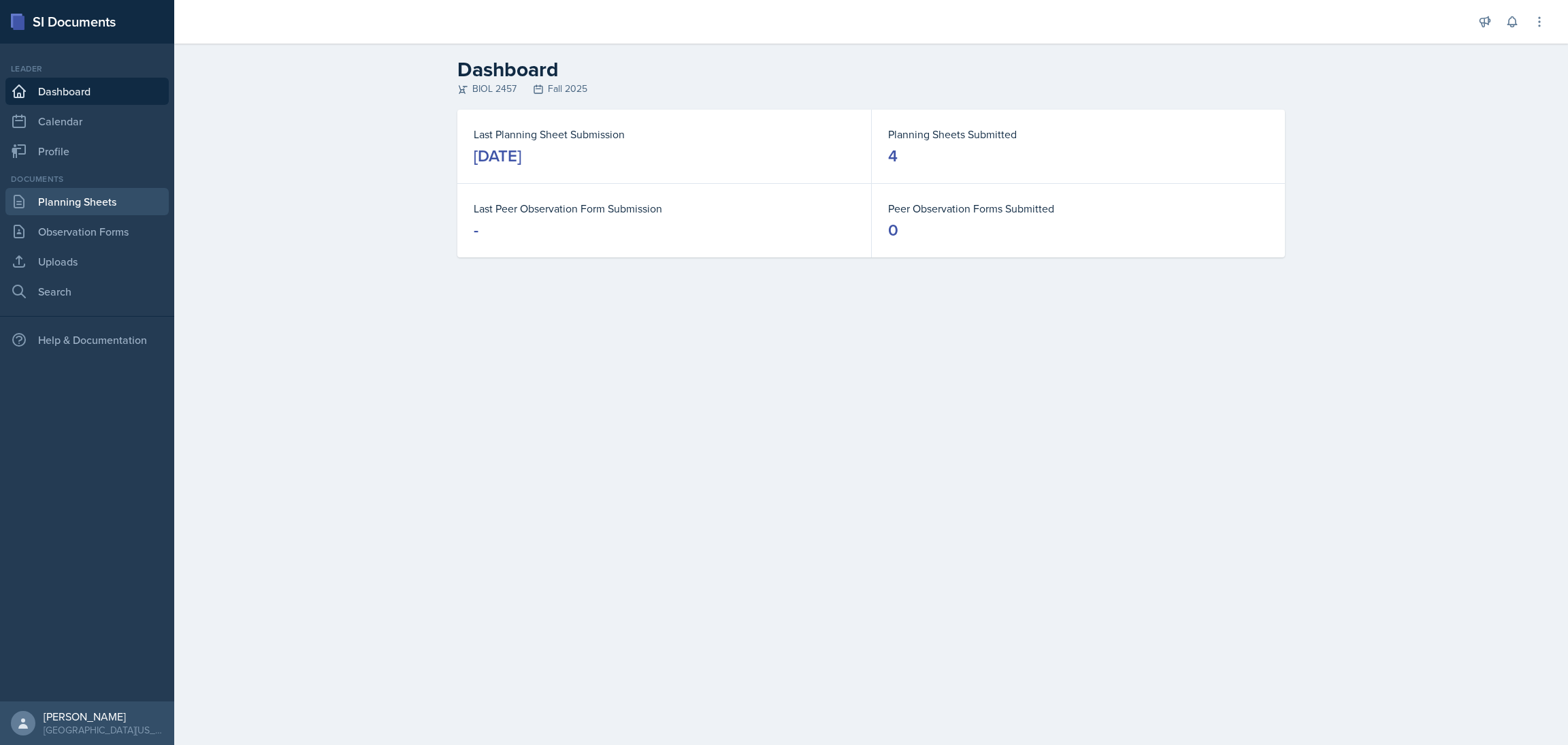
click at [104, 204] on link "Planning Sheets" at bounding box center [87, 201] width 164 height 28
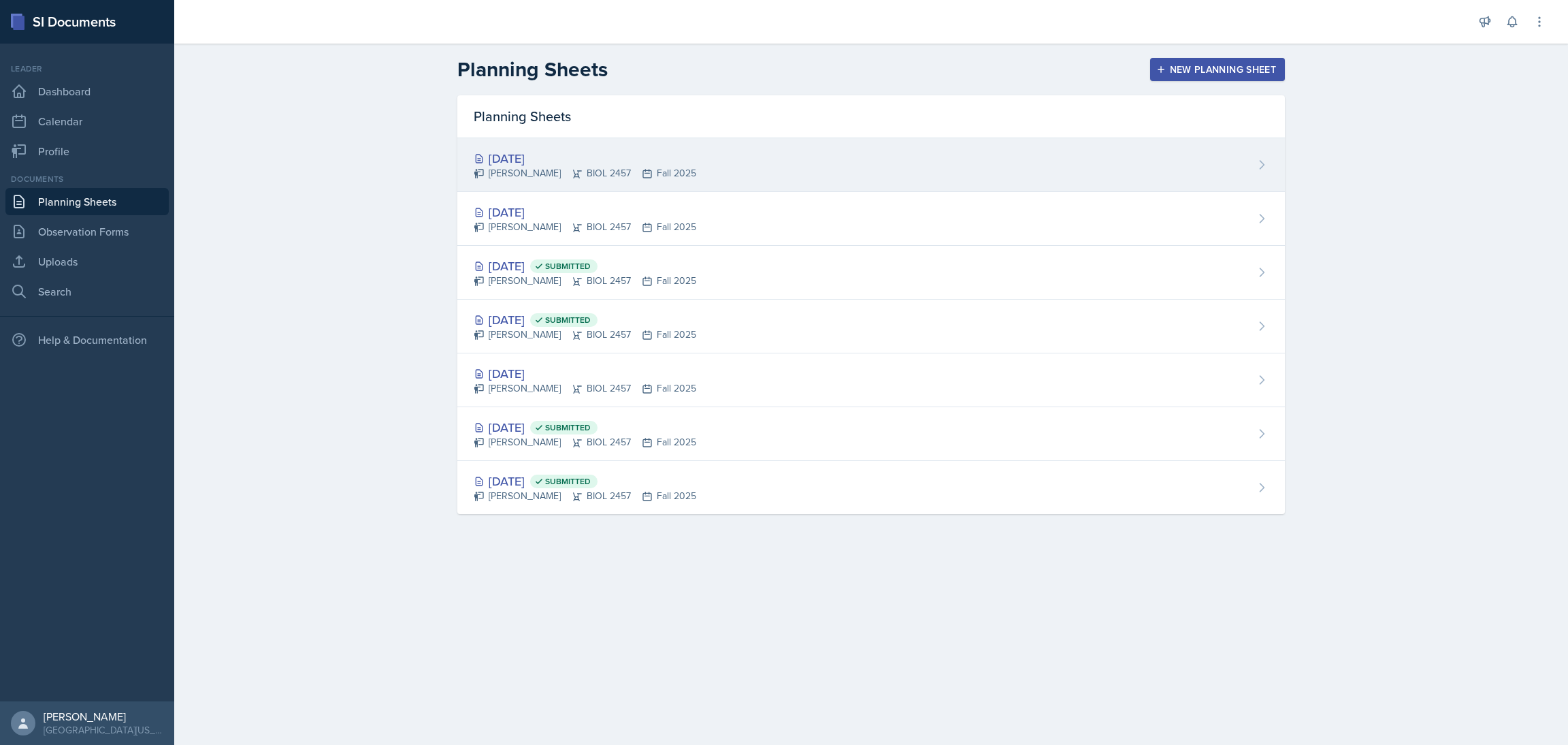
click at [533, 157] on div "[DATE]" at bounding box center [585, 158] width 223 height 18
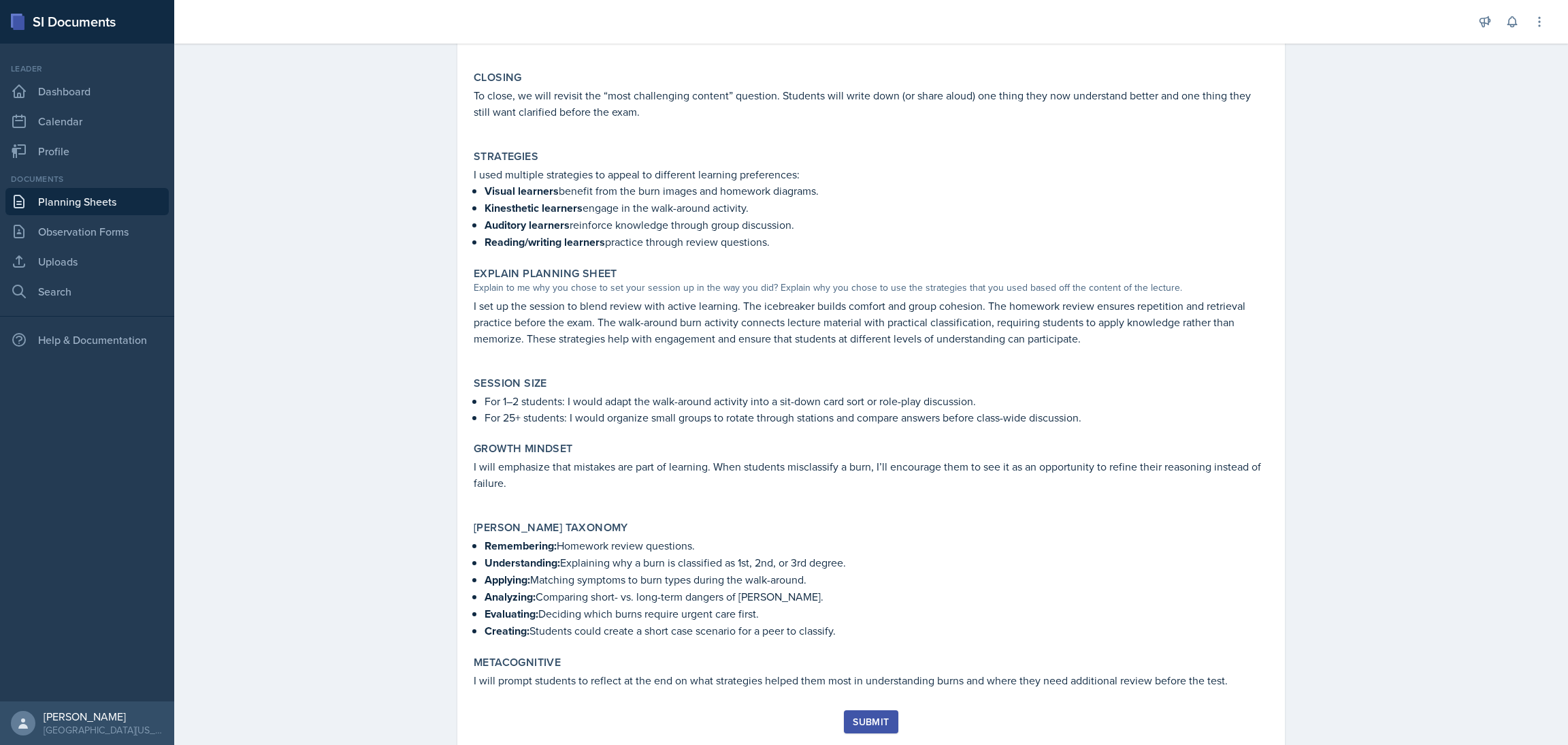
scroll to position [403, 0]
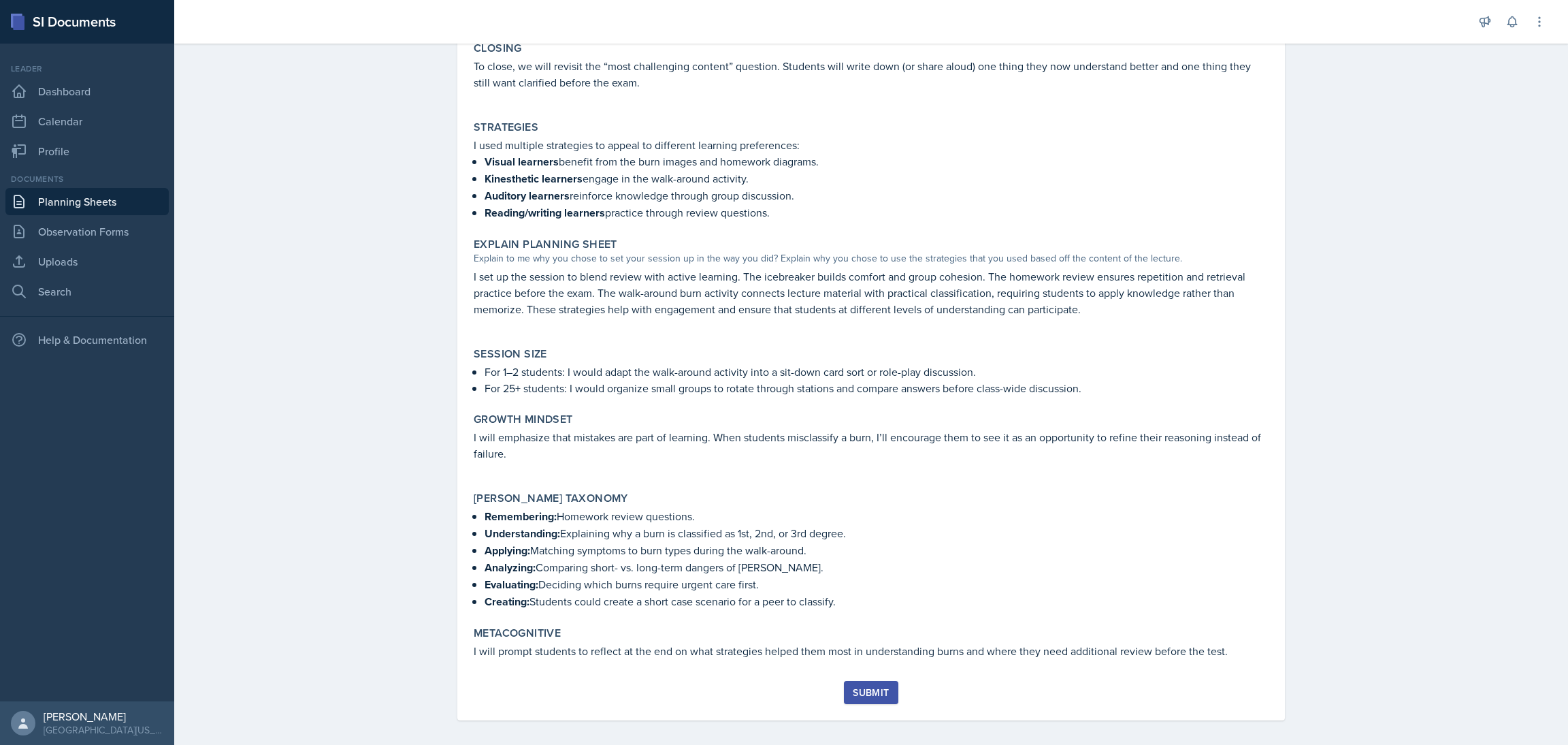
click at [866, 687] on div "Submit" at bounding box center [870, 692] width 36 height 11
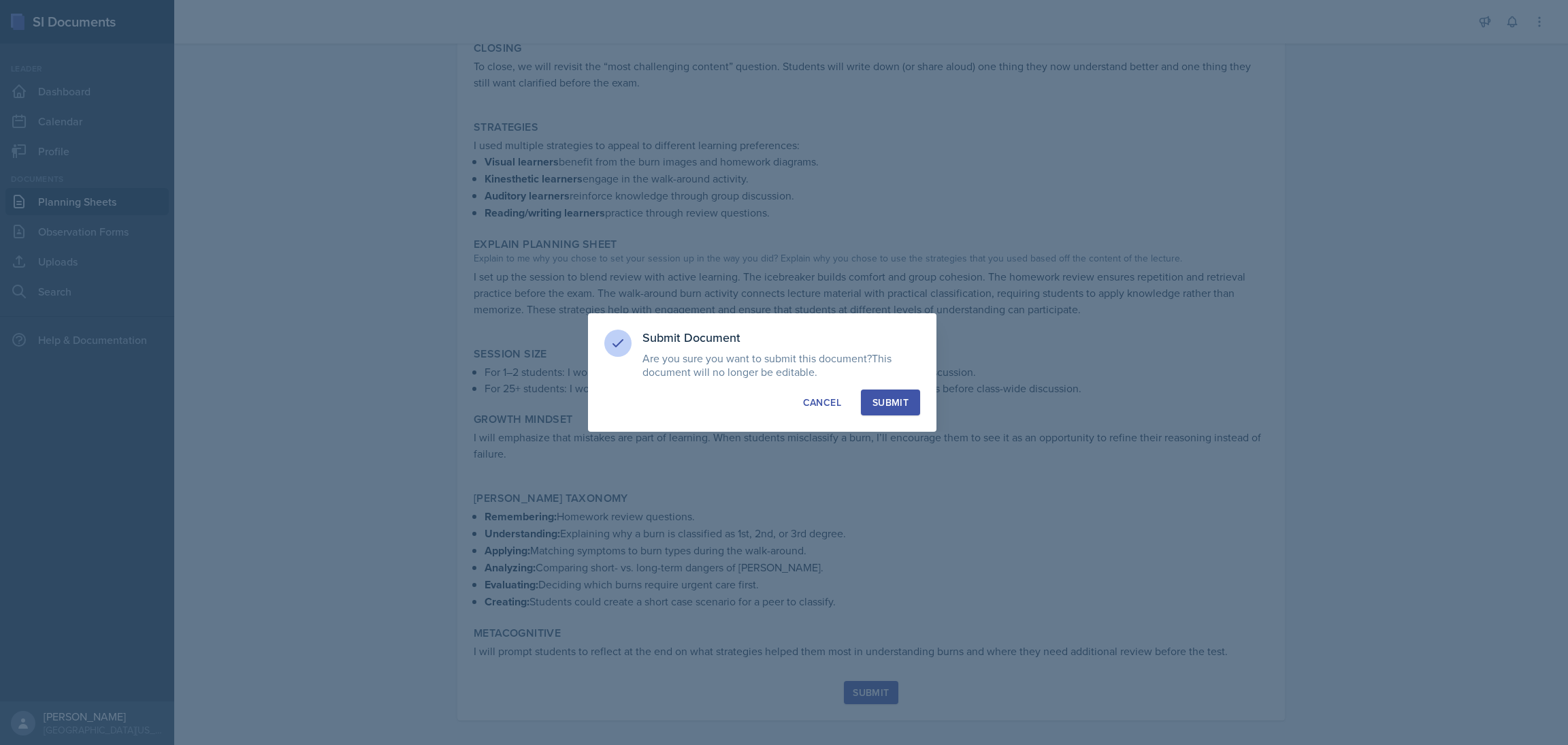
click at [891, 416] on div "Submit Document Are you sure you want to submit this document? This document wi…" at bounding box center [762, 372] width 348 height 119
click at [884, 406] on div "Submit" at bounding box center [890, 402] width 36 height 13
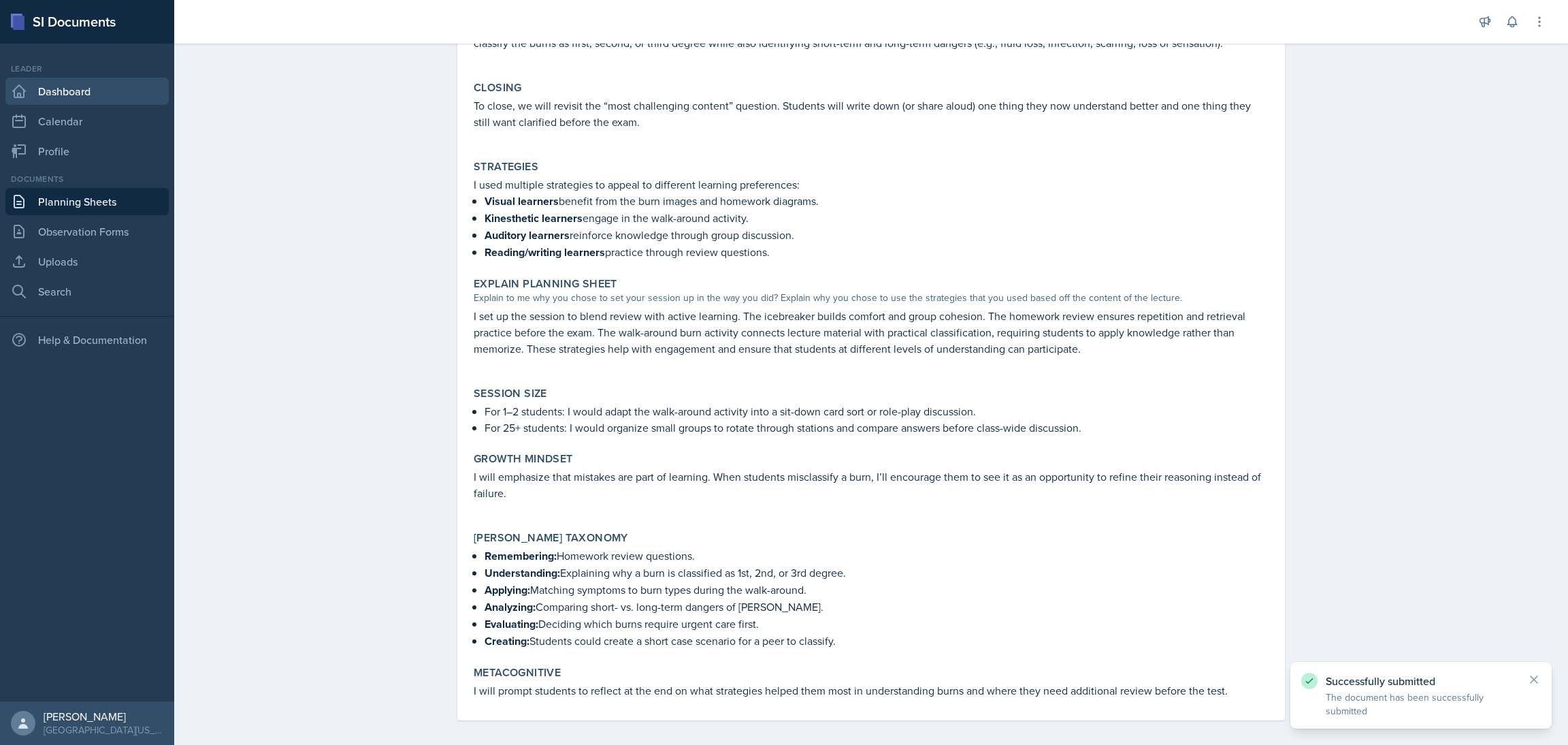
click at [39, 95] on link "Dashboard" at bounding box center [87, 91] width 164 height 28
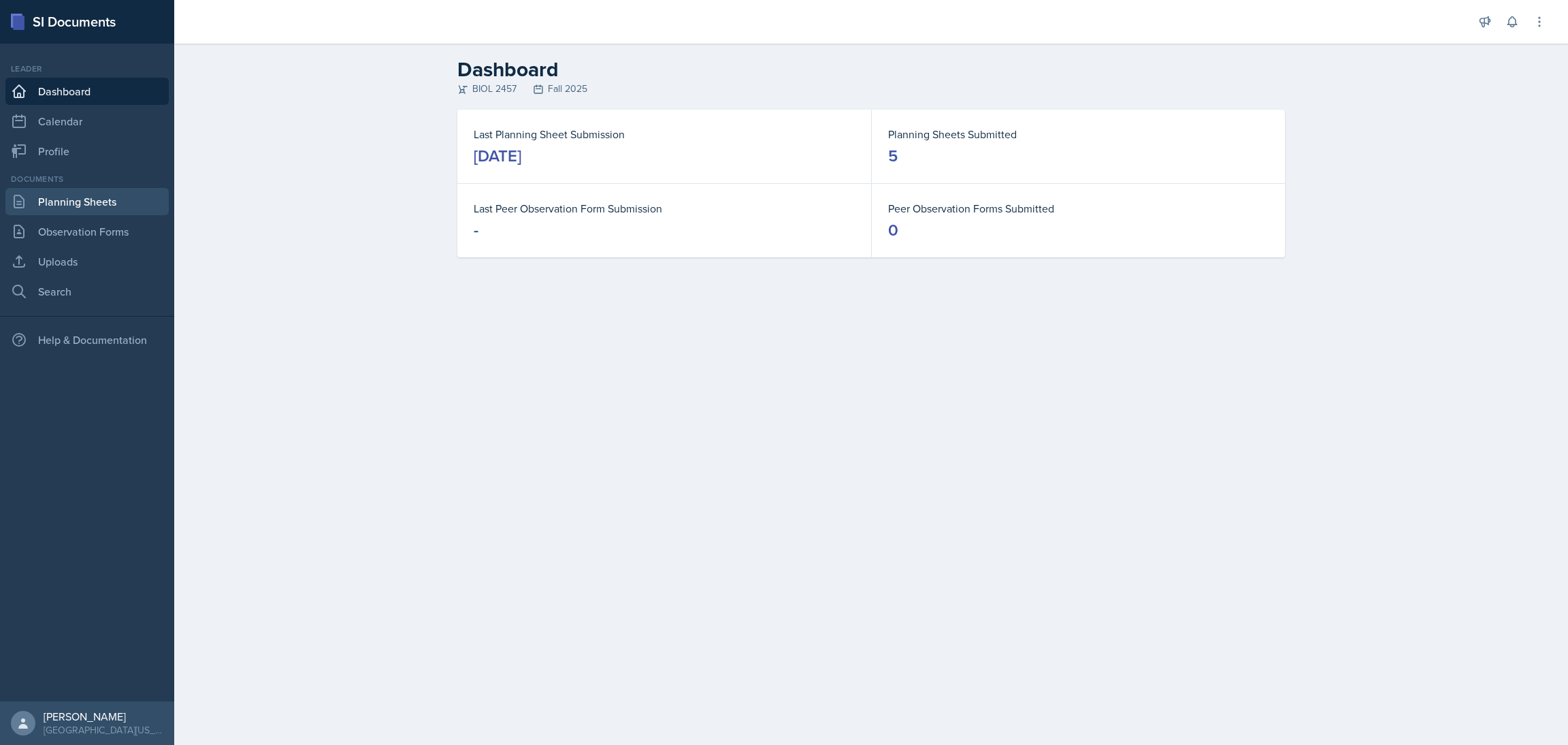
click at [72, 204] on link "Planning Sheets" at bounding box center [87, 201] width 164 height 28
